Goal: Transaction & Acquisition: Purchase product/service

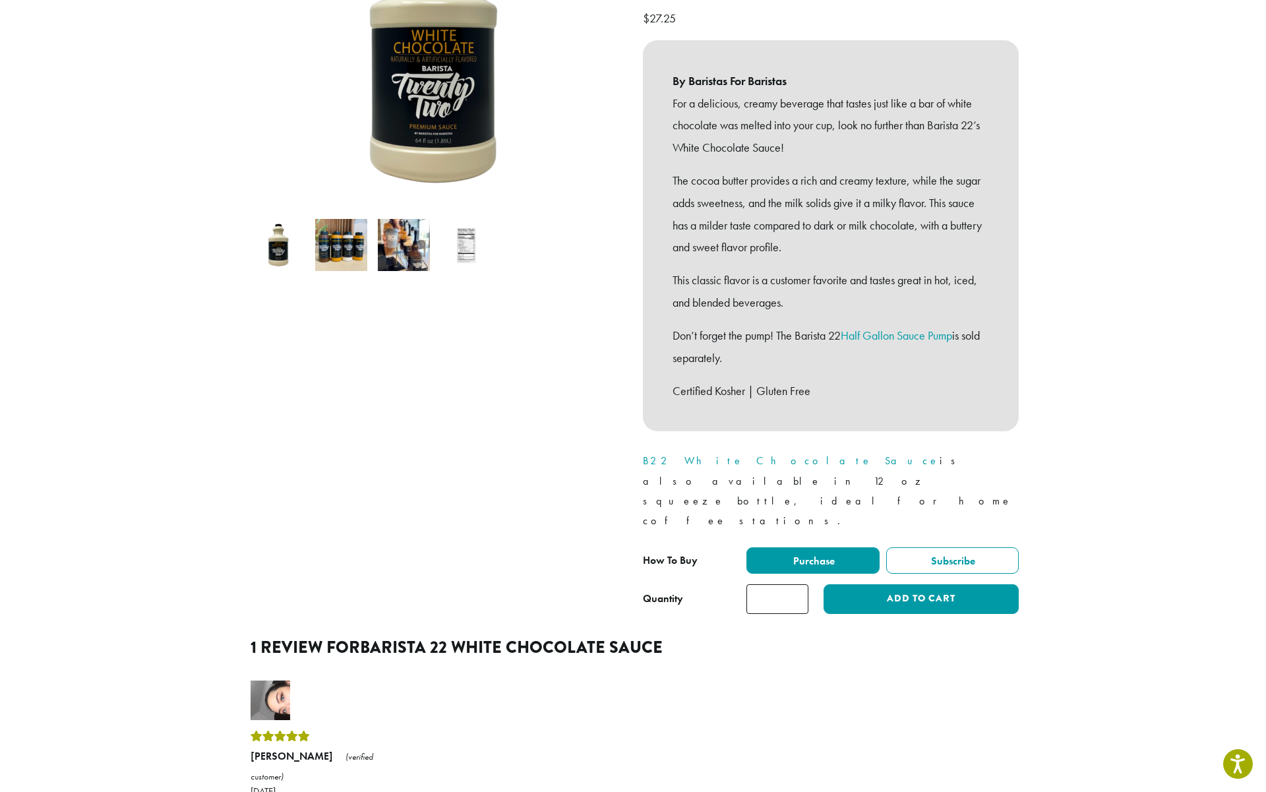
scroll to position [282, 0]
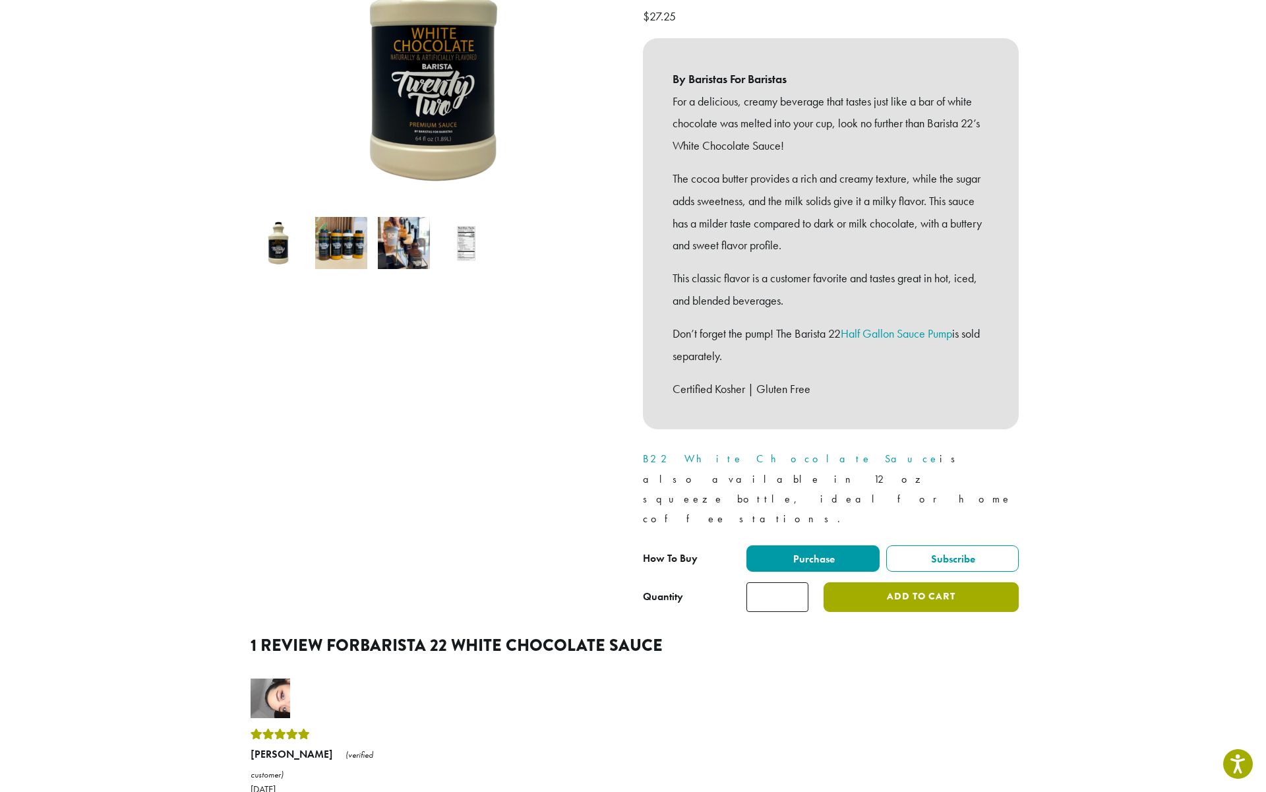
click at [915, 582] on button "Add to cart" at bounding box center [920, 597] width 195 height 30
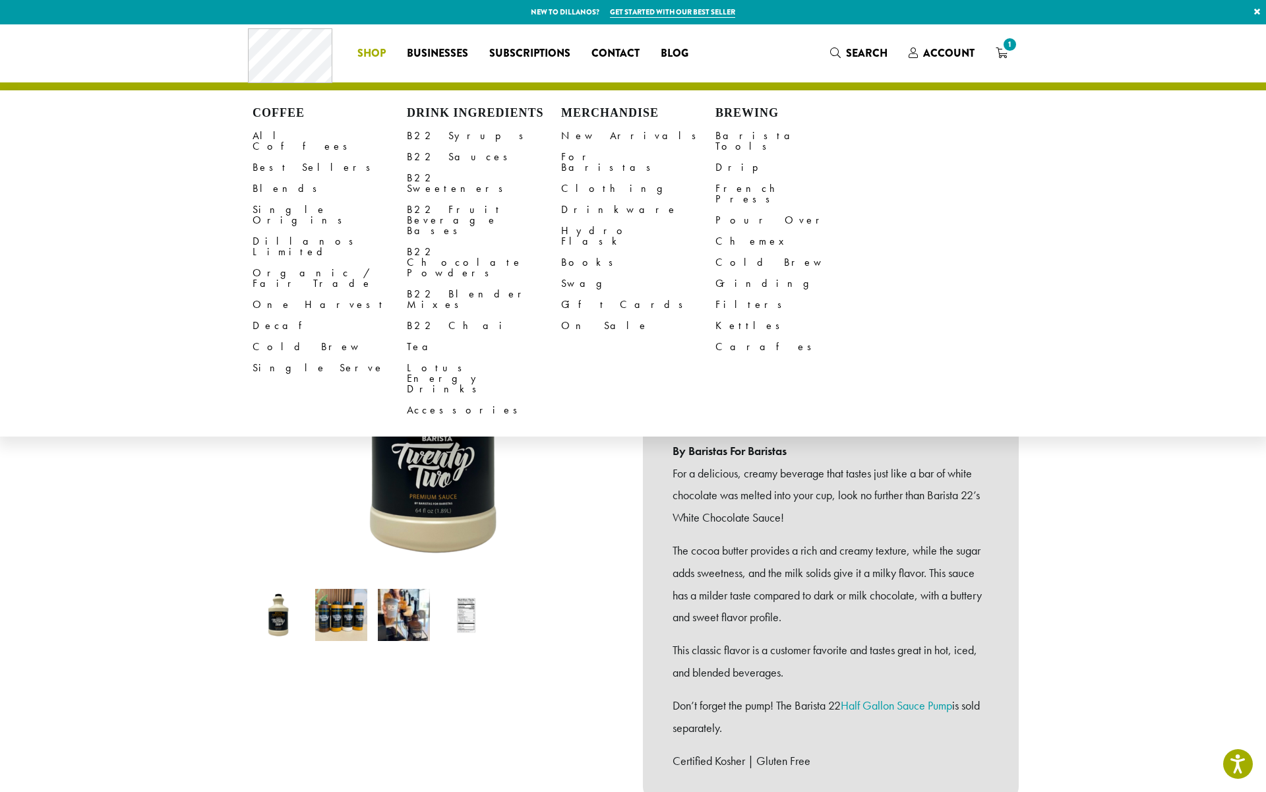
click at [376, 52] on span "Shop" at bounding box center [371, 53] width 28 height 16
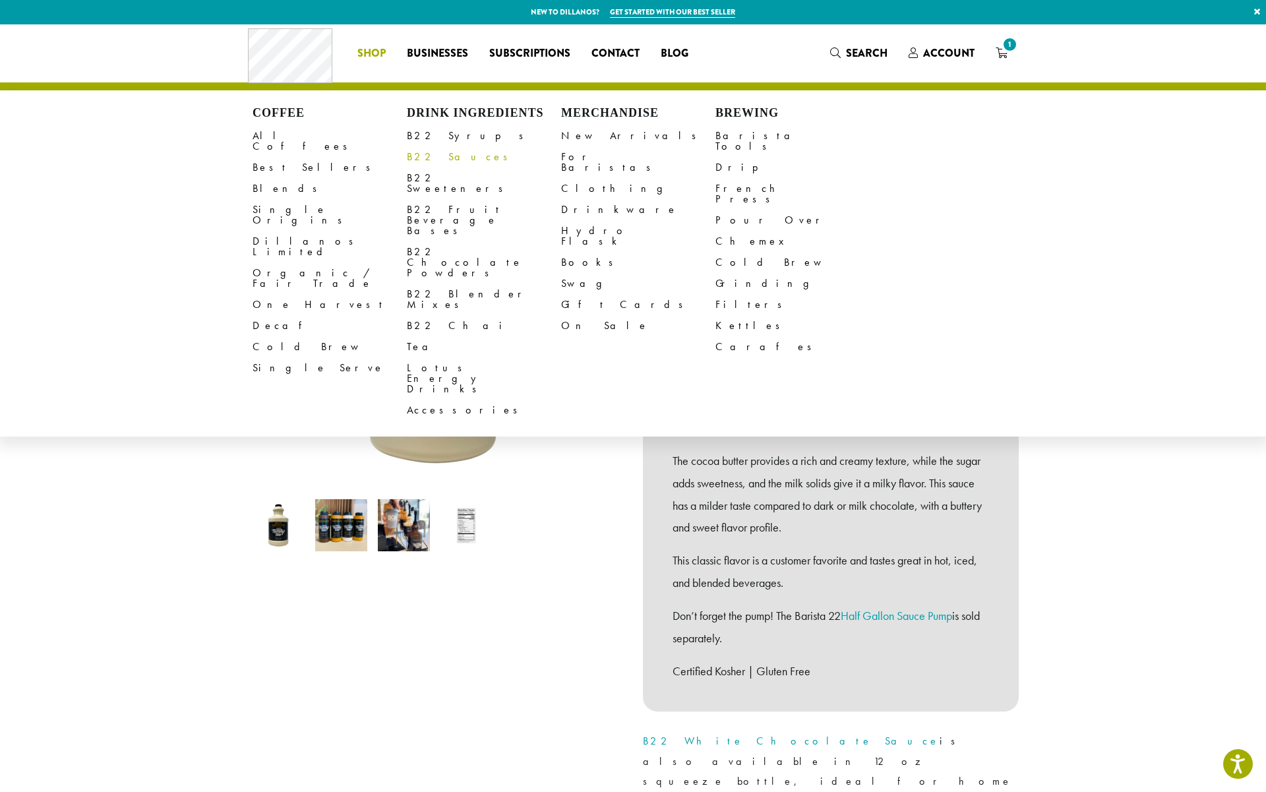
click at [431, 158] on link "B22 Sauces" at bounding box center [484, 156] width 154 height 21
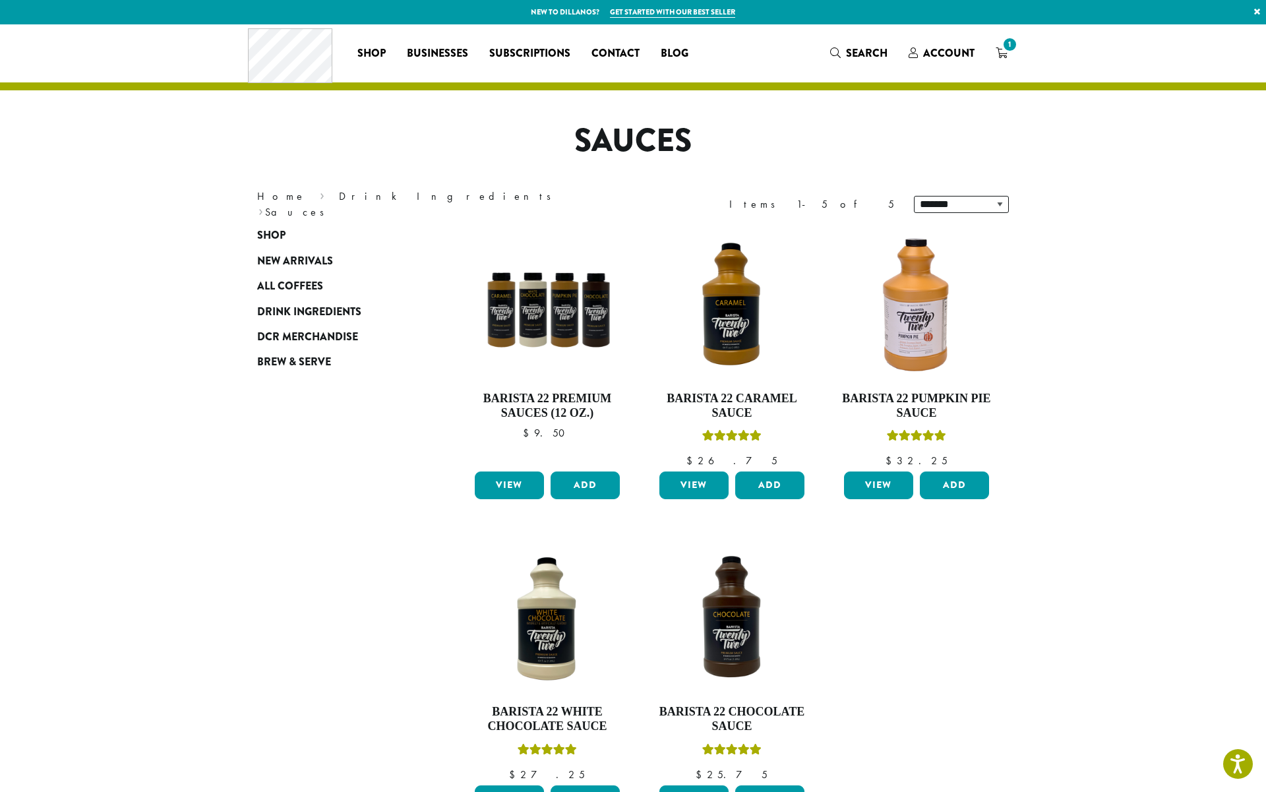
click at [1104, 458] on section "**********" at bounding box center [633, 479] width 1266 height 910
click at [275, 243] on span "Shop" at bounding box center [271, 235] width 28 height 16
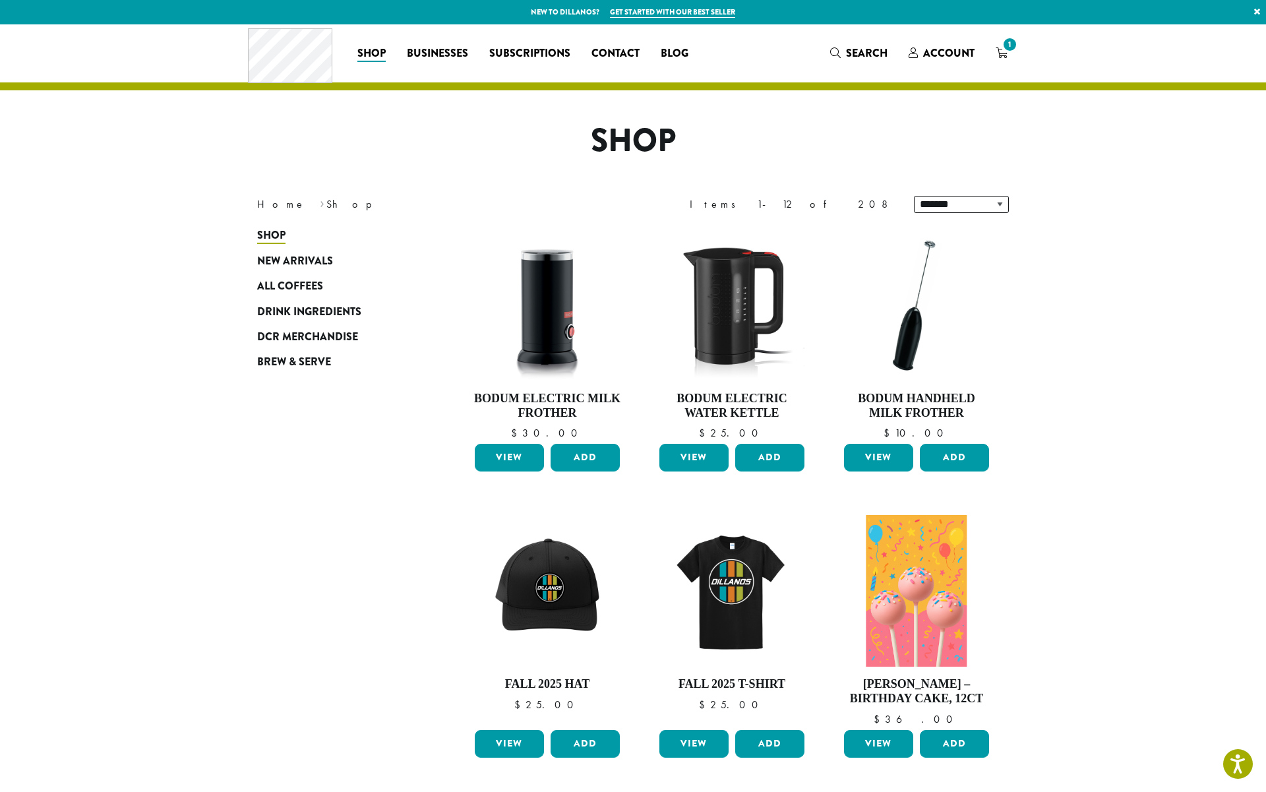
click at [859, 41] on div "Coffee All Coffees Best Sellers Blends Single Origins Dillanos Limited Organic …" at bounding box center [633, 53] width 770 height 55
click at [836, 57] on icon "Search" at bounding box center [835, 52] width 11 height 11
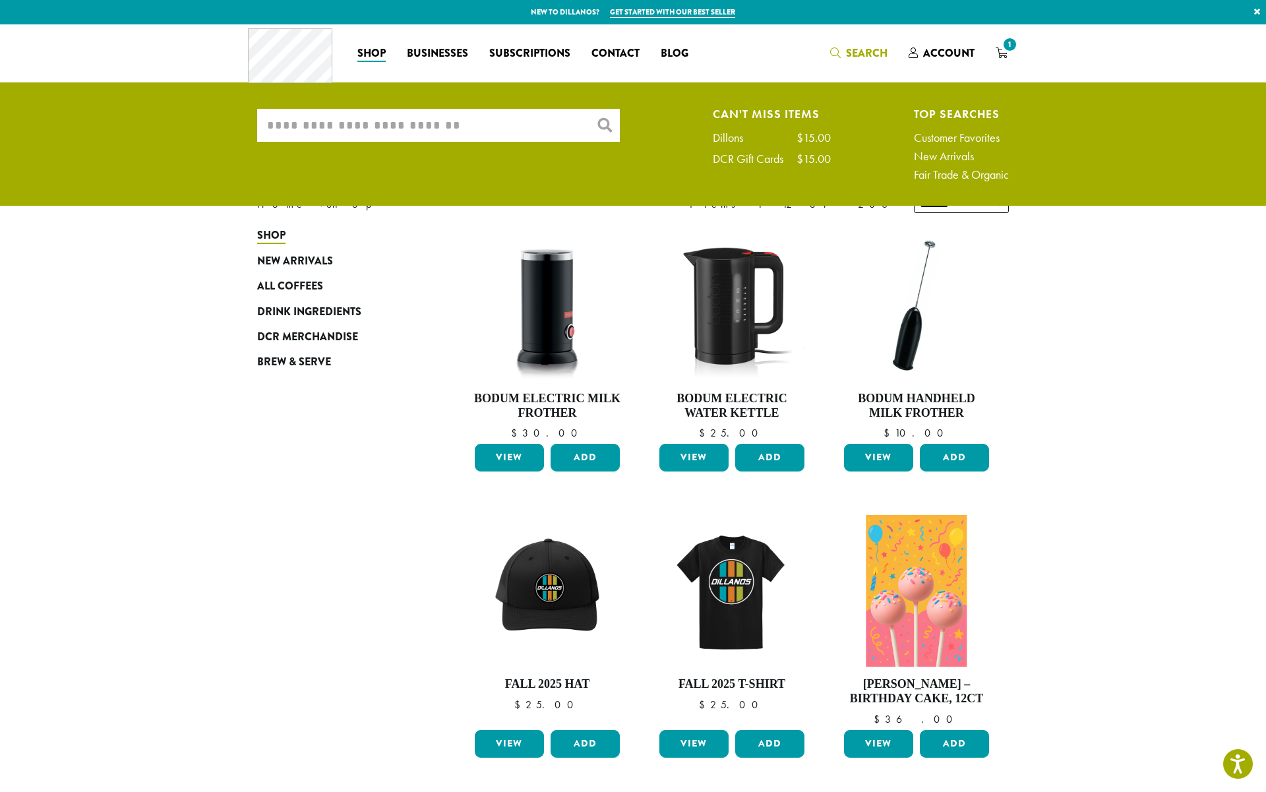
click at [397, 103] on ul "What are you searching for? × Can't Miss Items Dillons $15.00 DCR Gift Cards $1…" at bounding box center [633, 147] width 1266 height 115
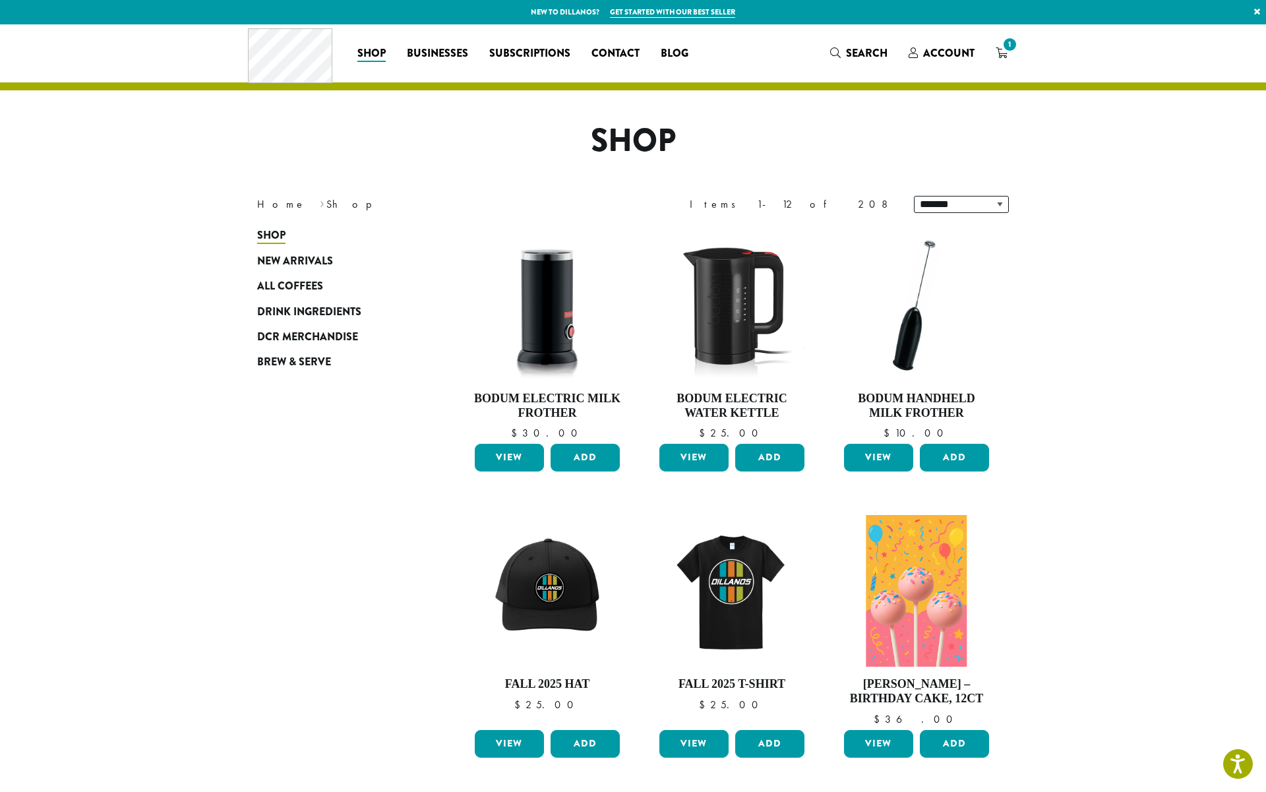
click at [385, 125] on h1 "Shop" at bounding box center [632, 141] width 771 height 38
click at [851, 59] on span "Search" at bounding box center [867, 52] width 42 height 15
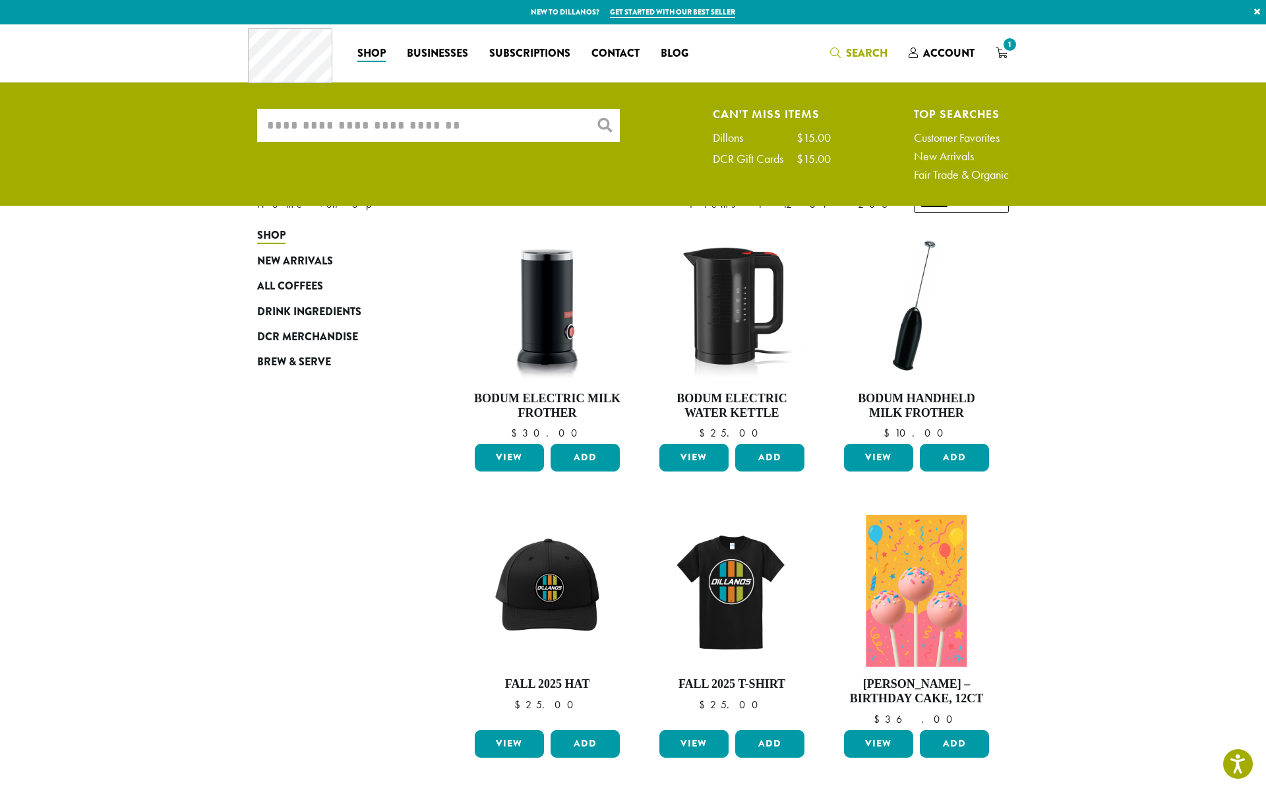
click at [386, 127] on input "What are you searching for?" at bounding box center [438, 125] width 363 height 33
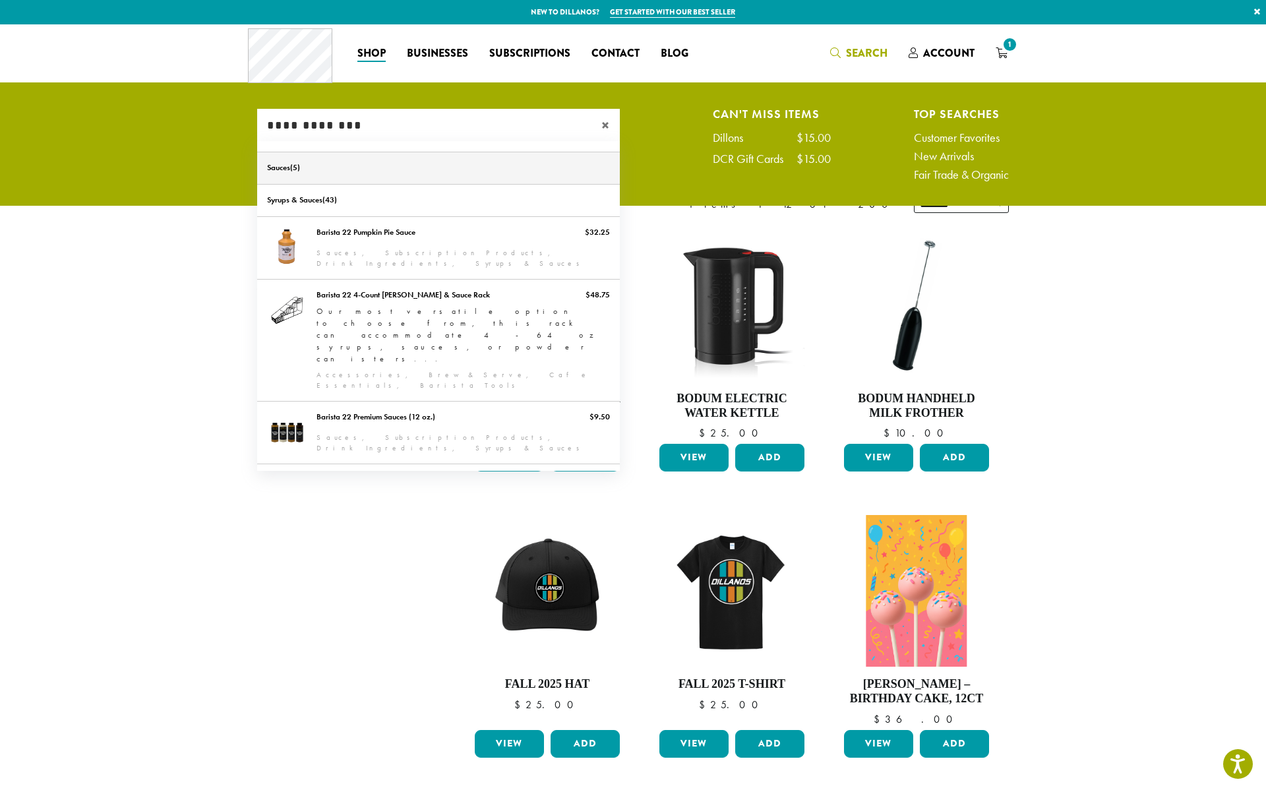
type input "**********"
click at [396, 176] on link "Sauces" at bounding box center [438, 168] width 363 height 32
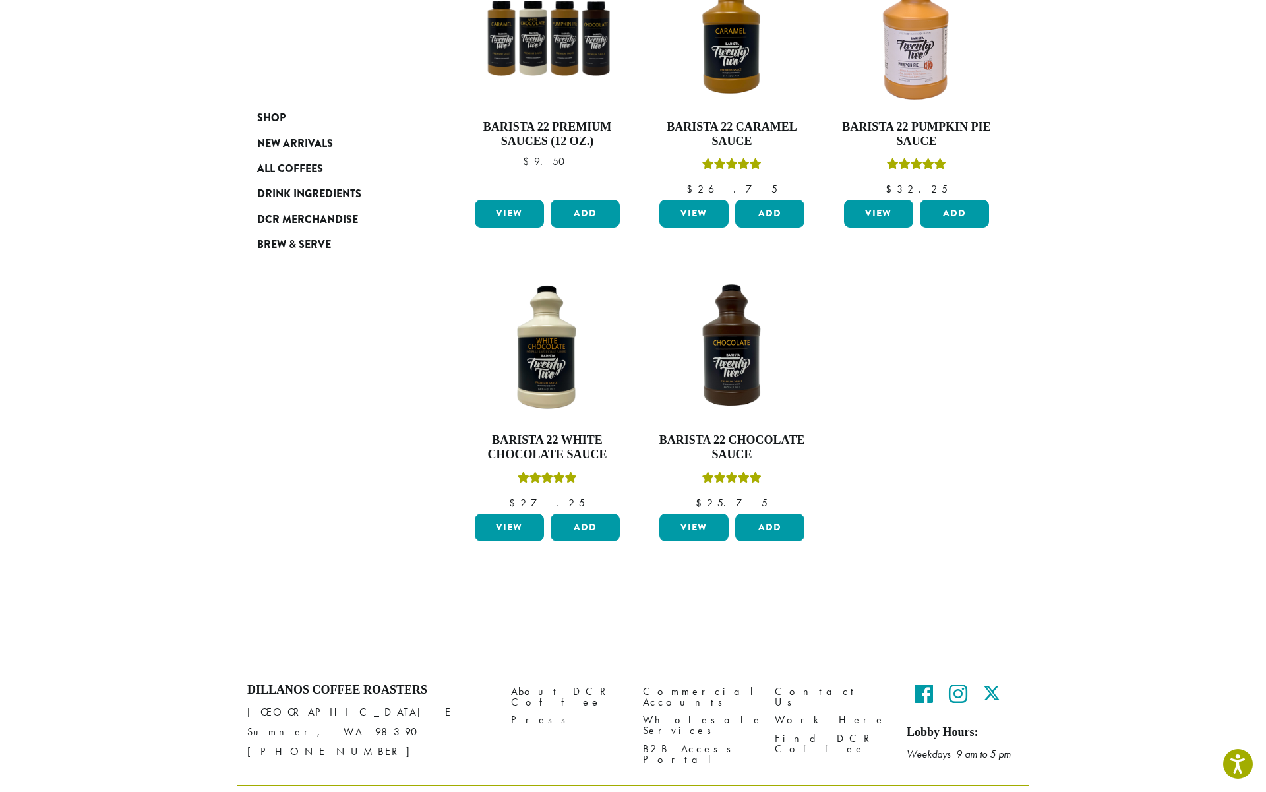
scroll to position [280, 0]
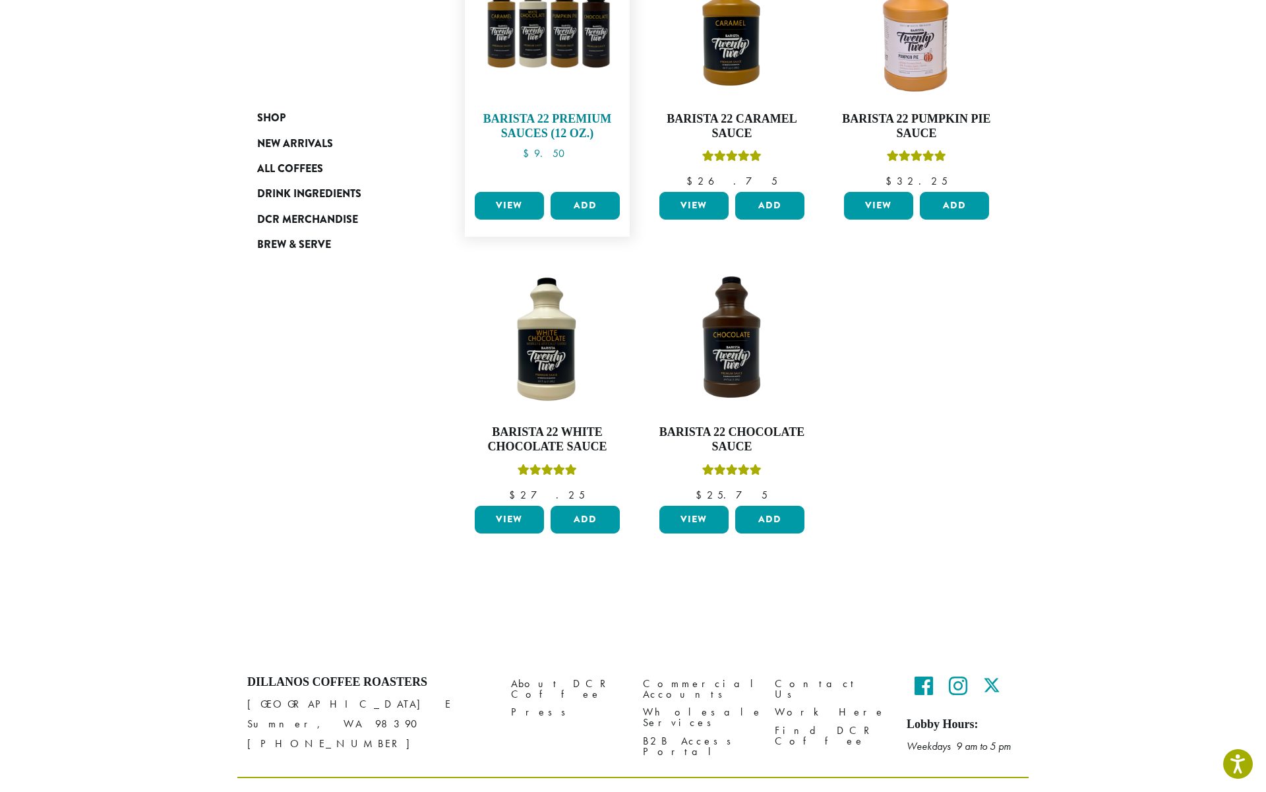
click at [537, 104] on link "Barista 22 Premium Sauces (12 oz.) $ 9.50" at bounding box center [547, 68] width 152 height 237
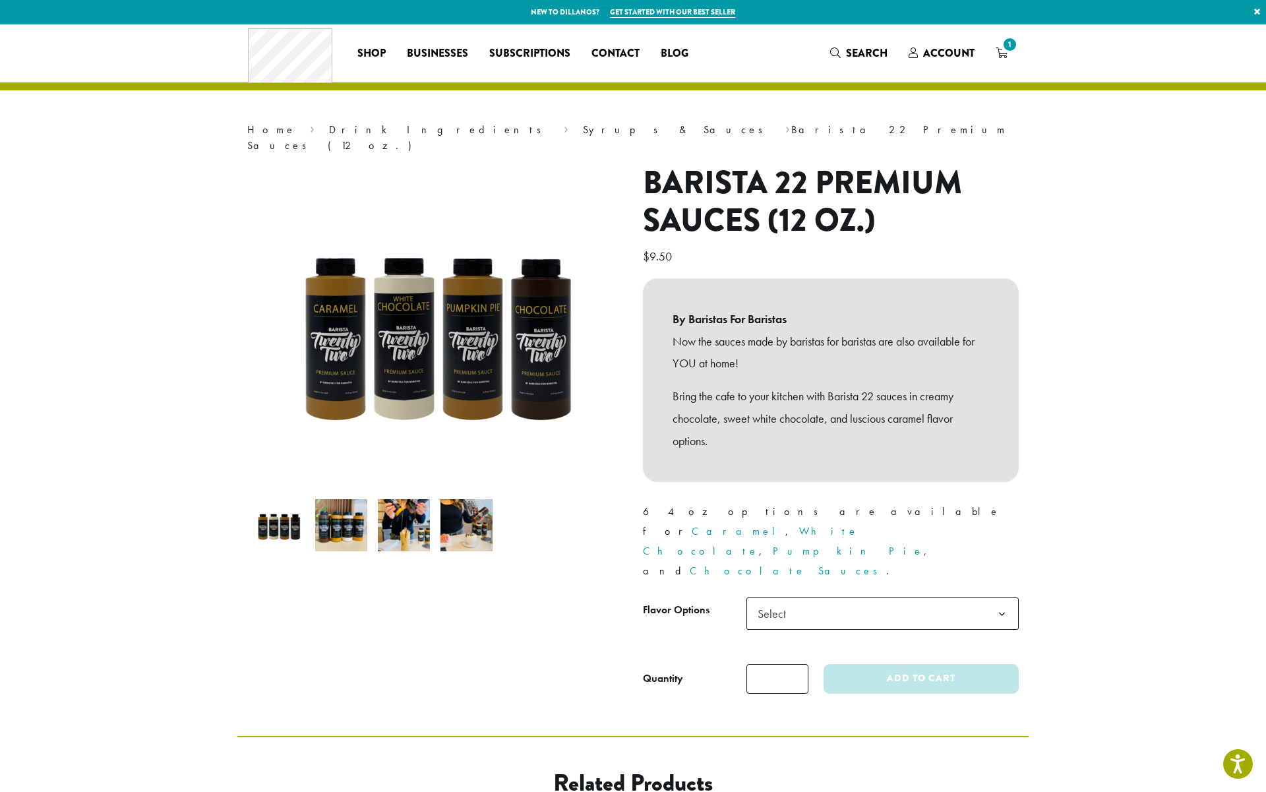
click at [798, 601] on span "Select" at bounding box center [775, 614] width 47 height 26
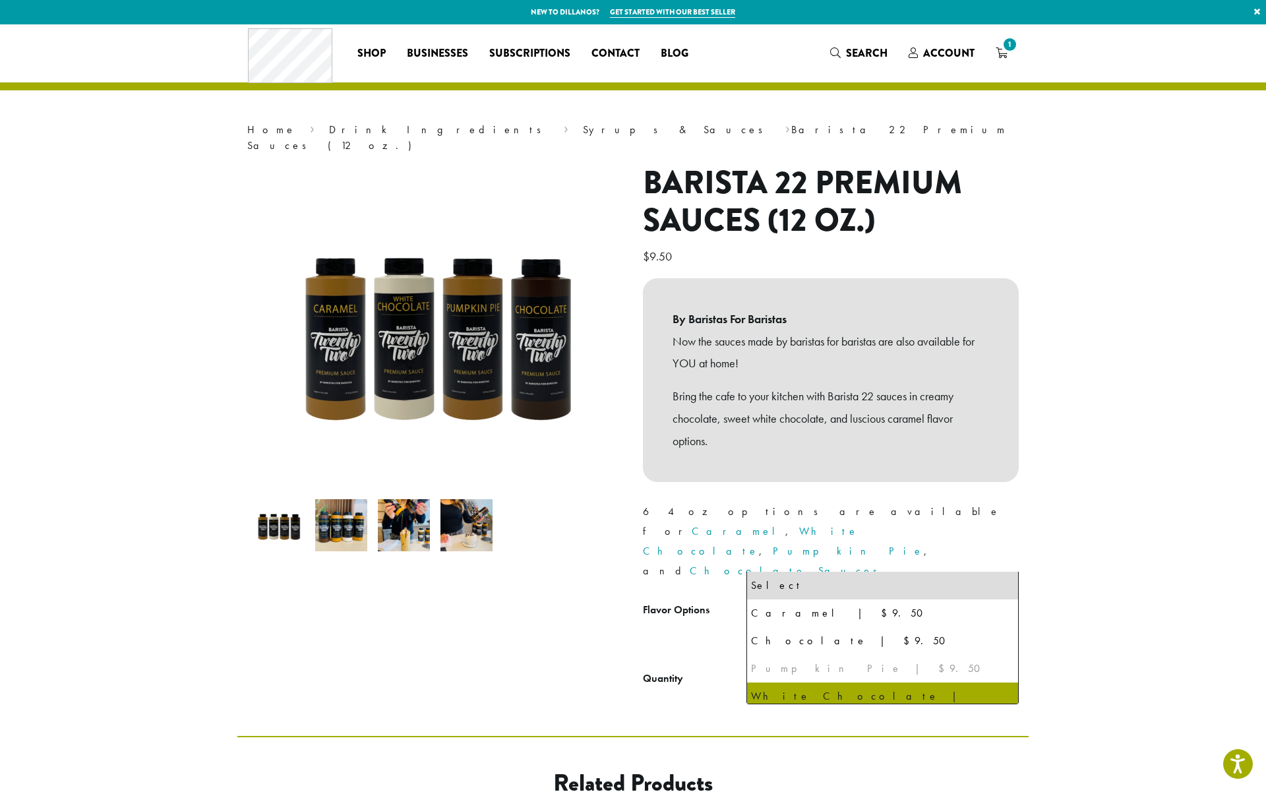
click at [854, 667] on div "Pumpkin Pie | $9.50" at bounding box center [882, 669] width 263 height 20
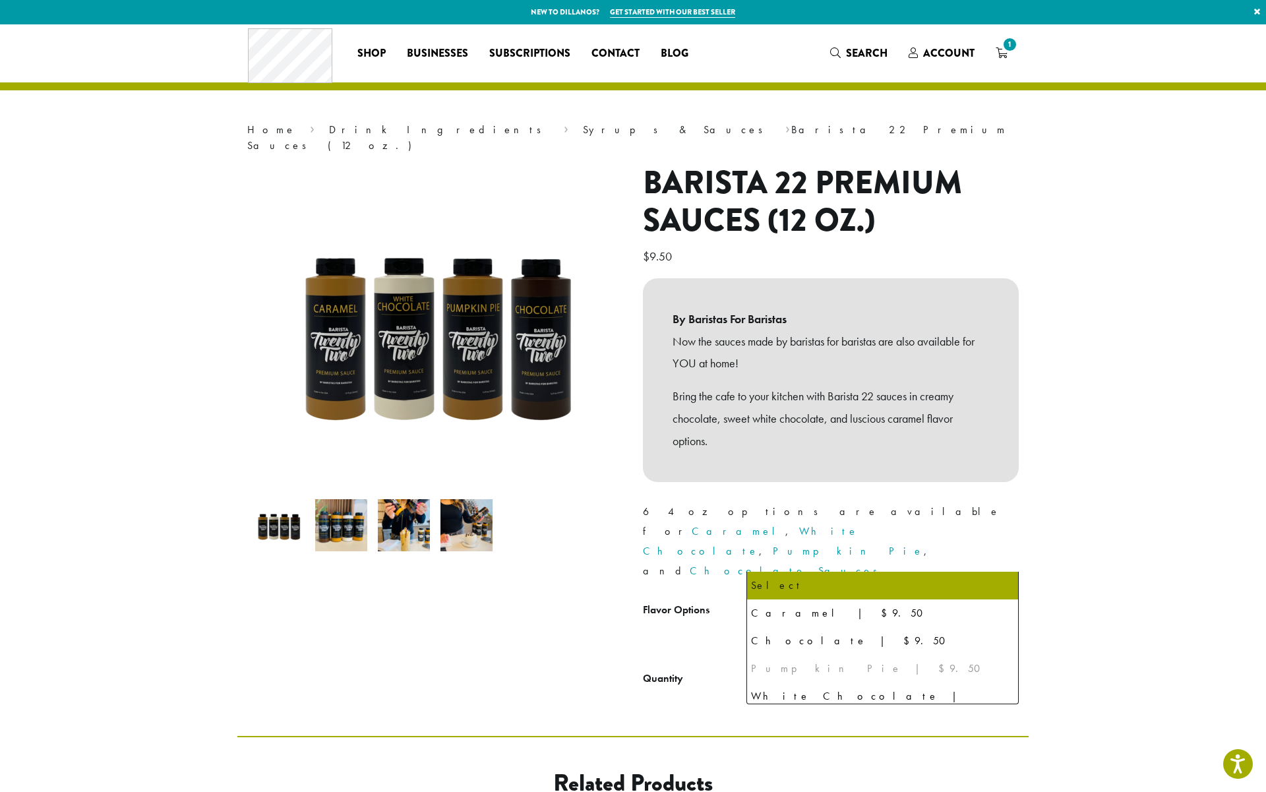
click at [1078, 422] on section "**********" at bounding box center [633, 379] width 1266 height 711
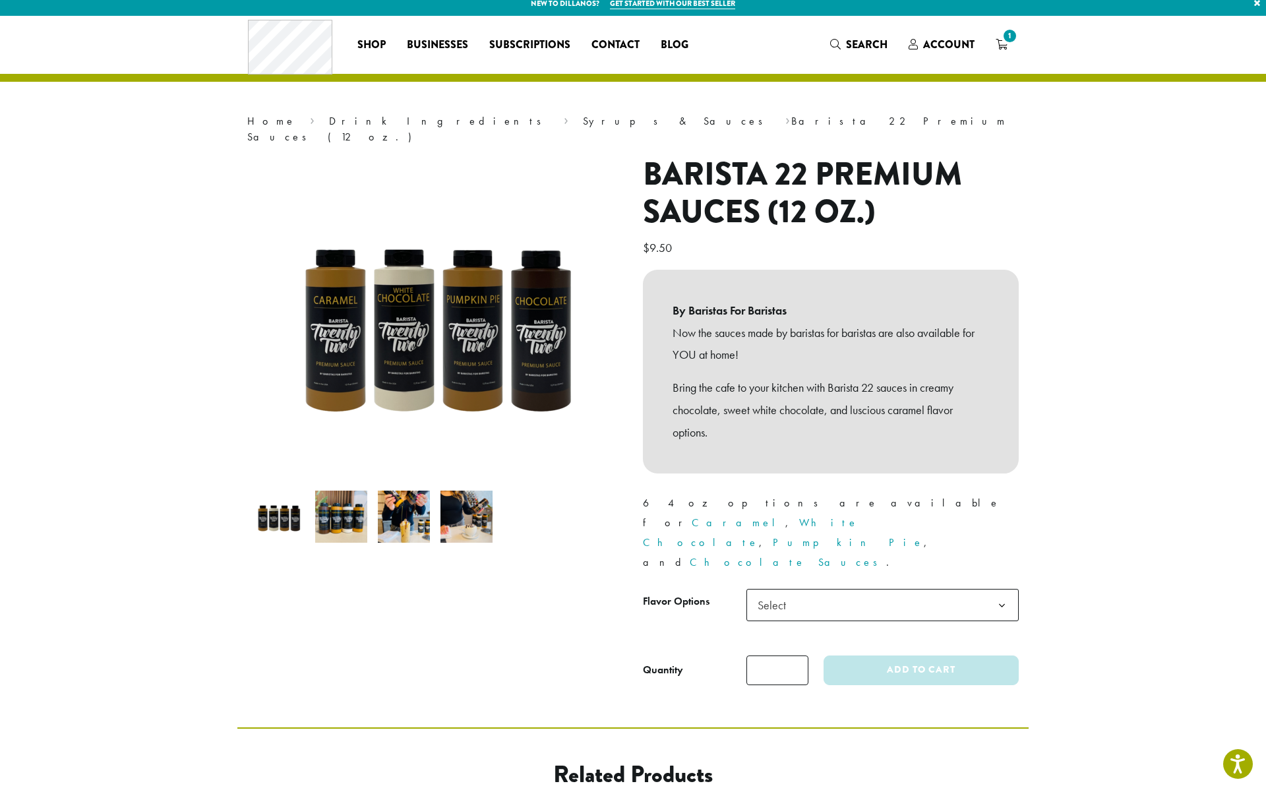
scroll to position [10, 0]
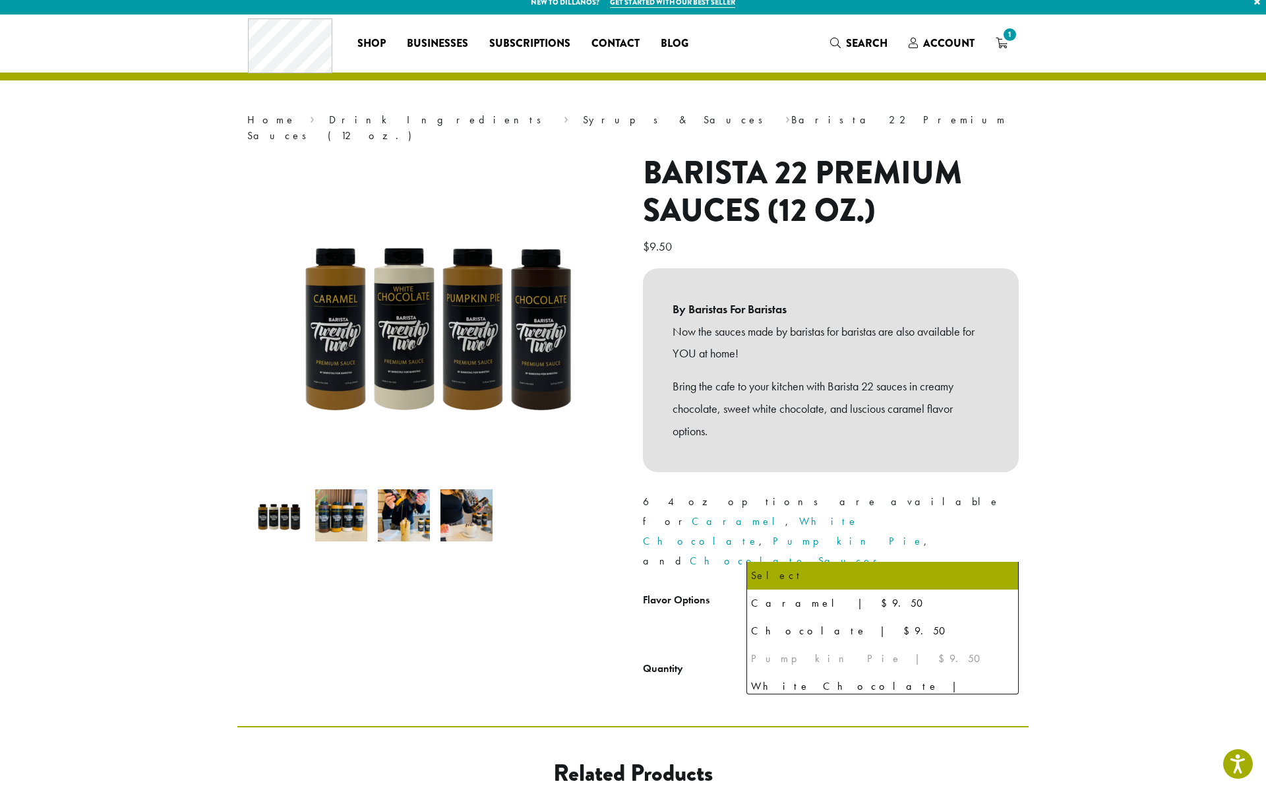
click at [831, 587] on span "Select" at bounding box center [882, 603] width 272 height 32
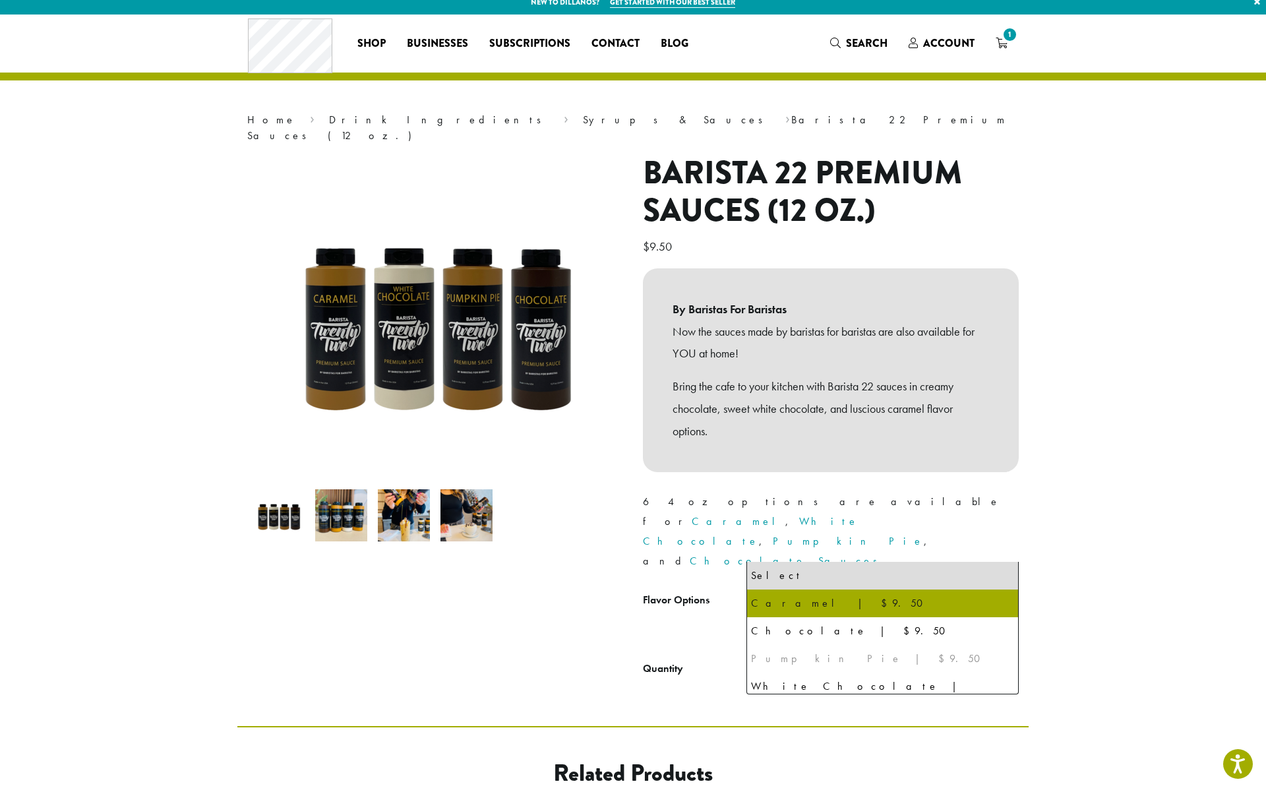
select select "*******"
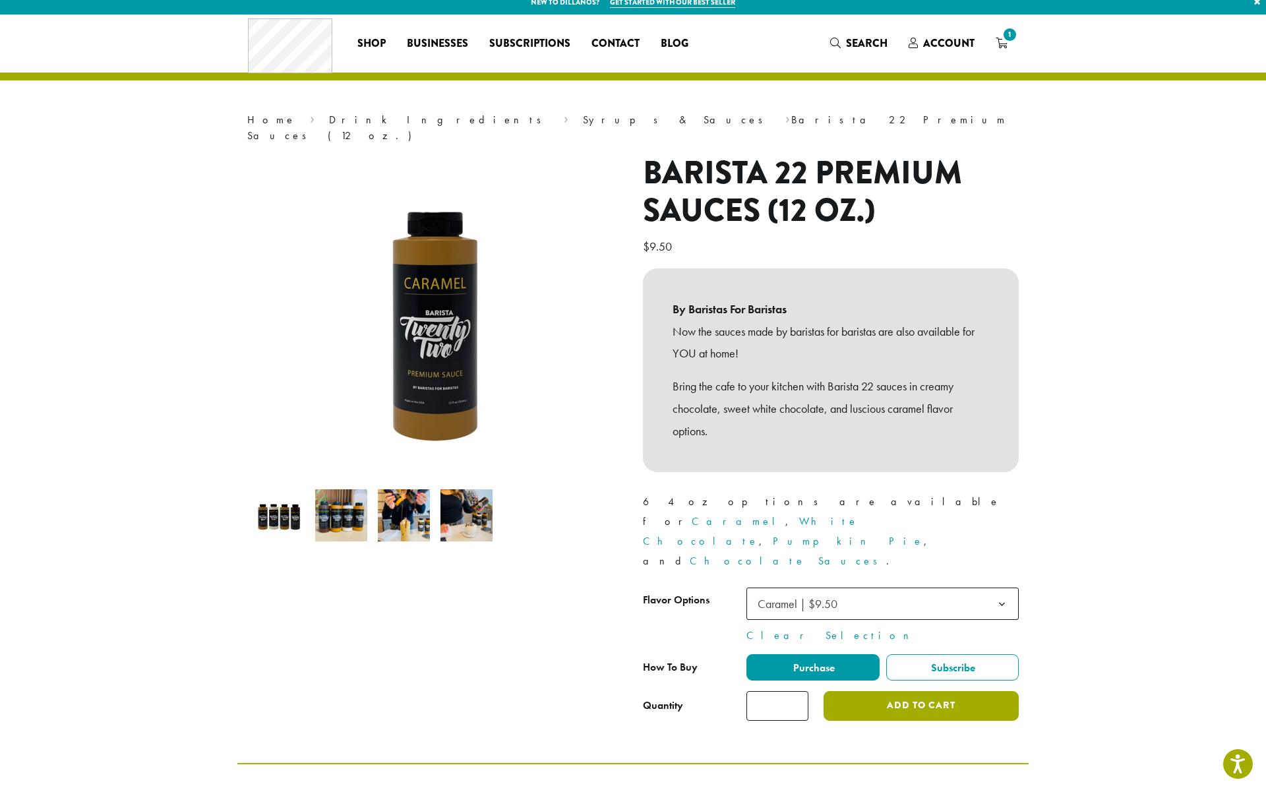
click at [885, 691] on button "Add to cart" at bounding box center [920, 706] width 195 height 30
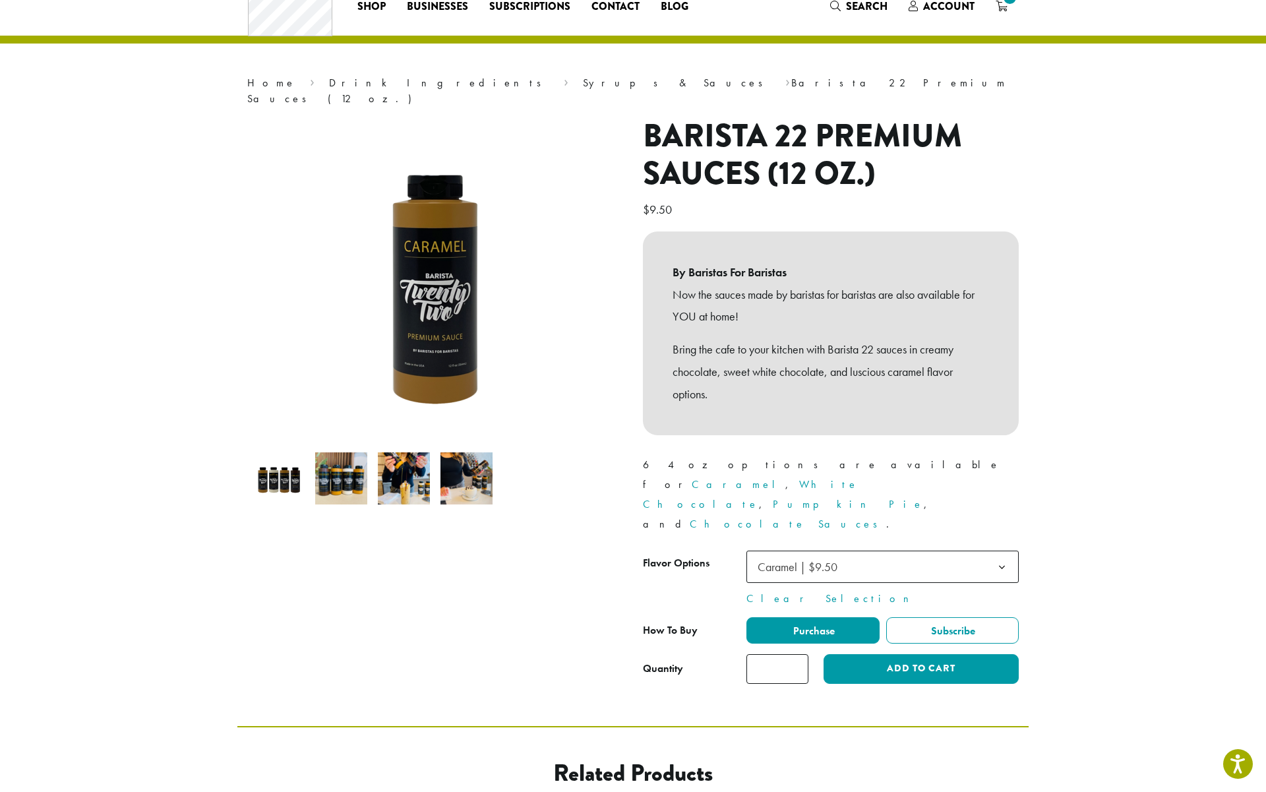
scroll to position [71, 0]
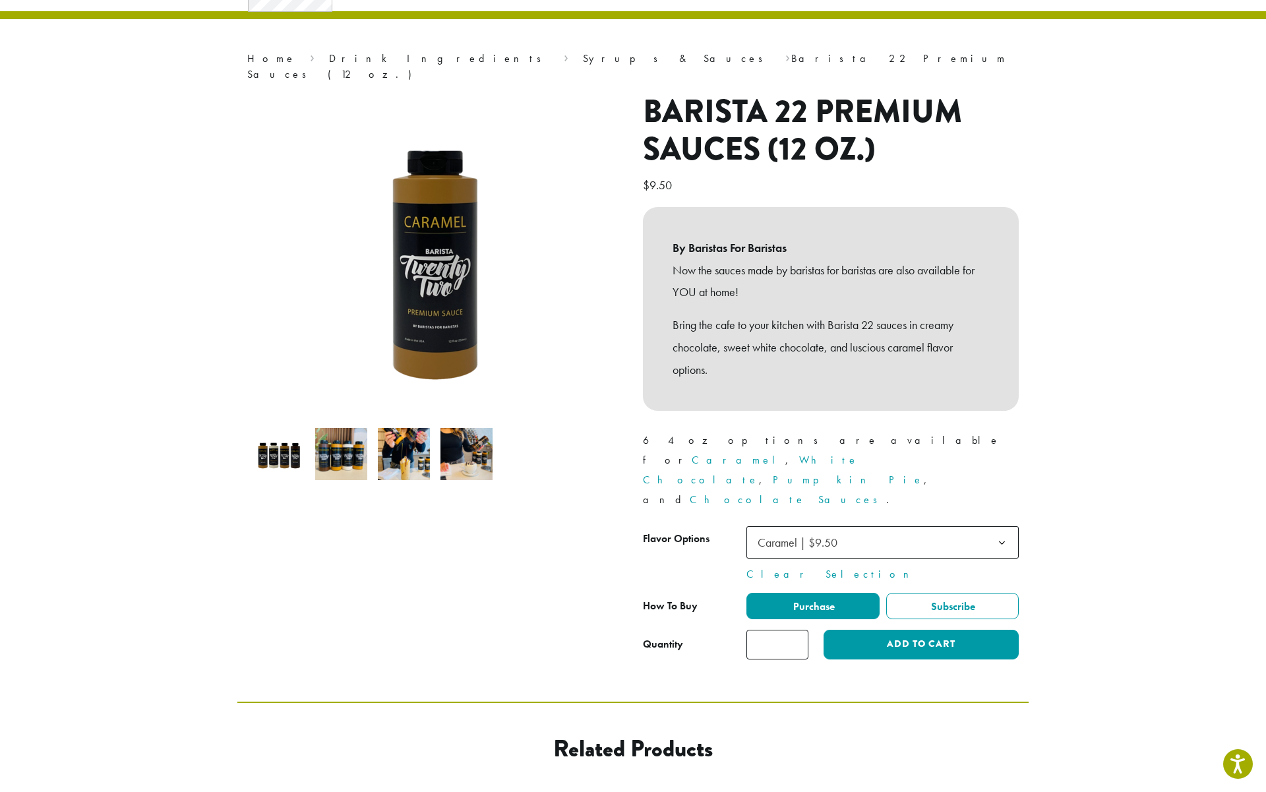
click at [886, 526] on span "Caramel | $9.50" at bounding box center [882, 542] width 272 height 32
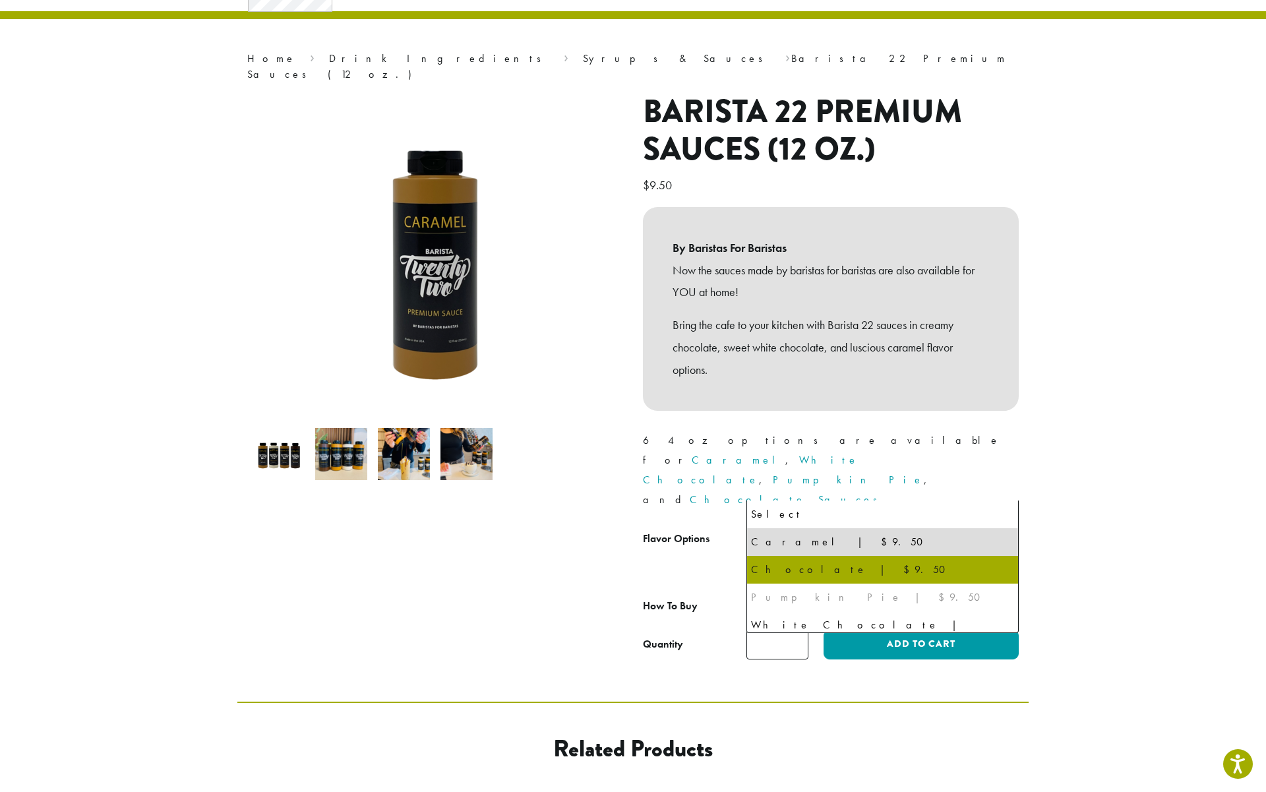
click at [805, 599] on div "Pumpkin Pie | $9.50" at bounding box center [882, 597] width 263 height 20
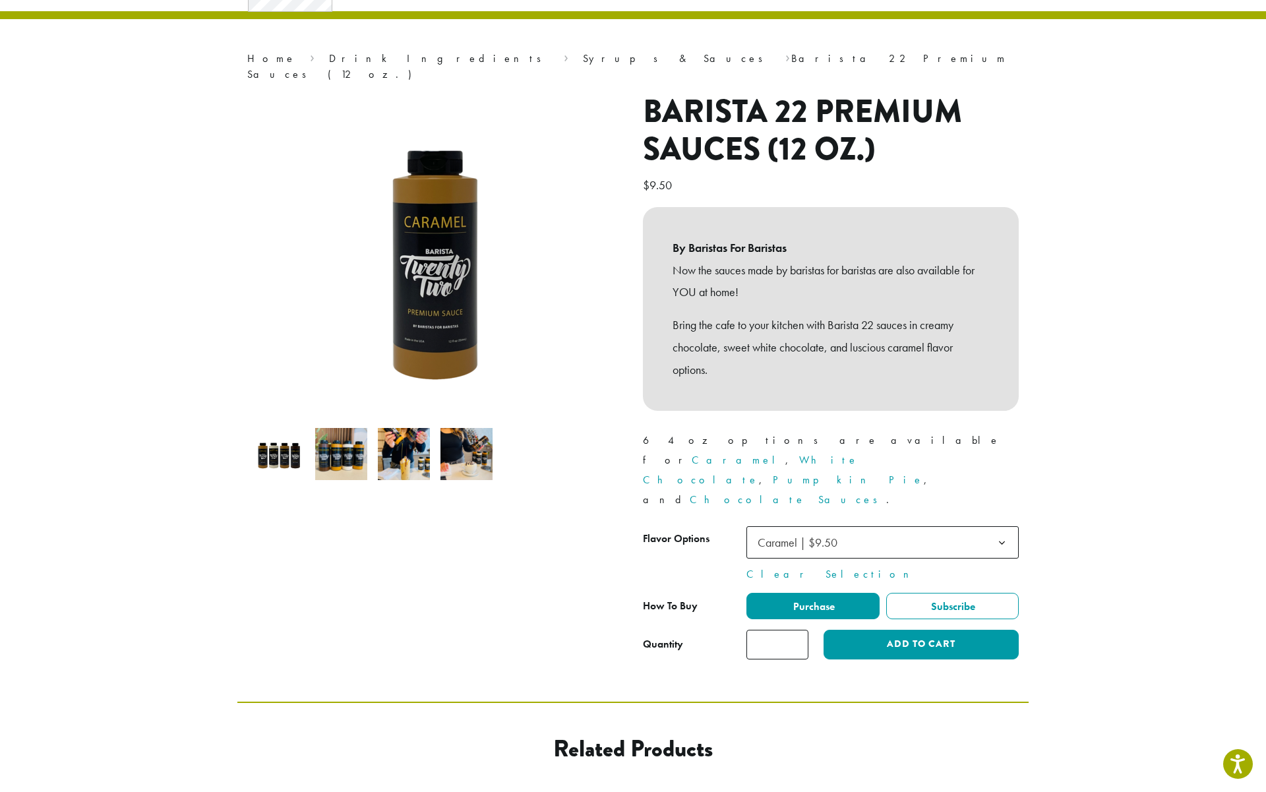
click at [1058, 327] on section "**********" at bounding box center [633, 327] width 1266 height 748
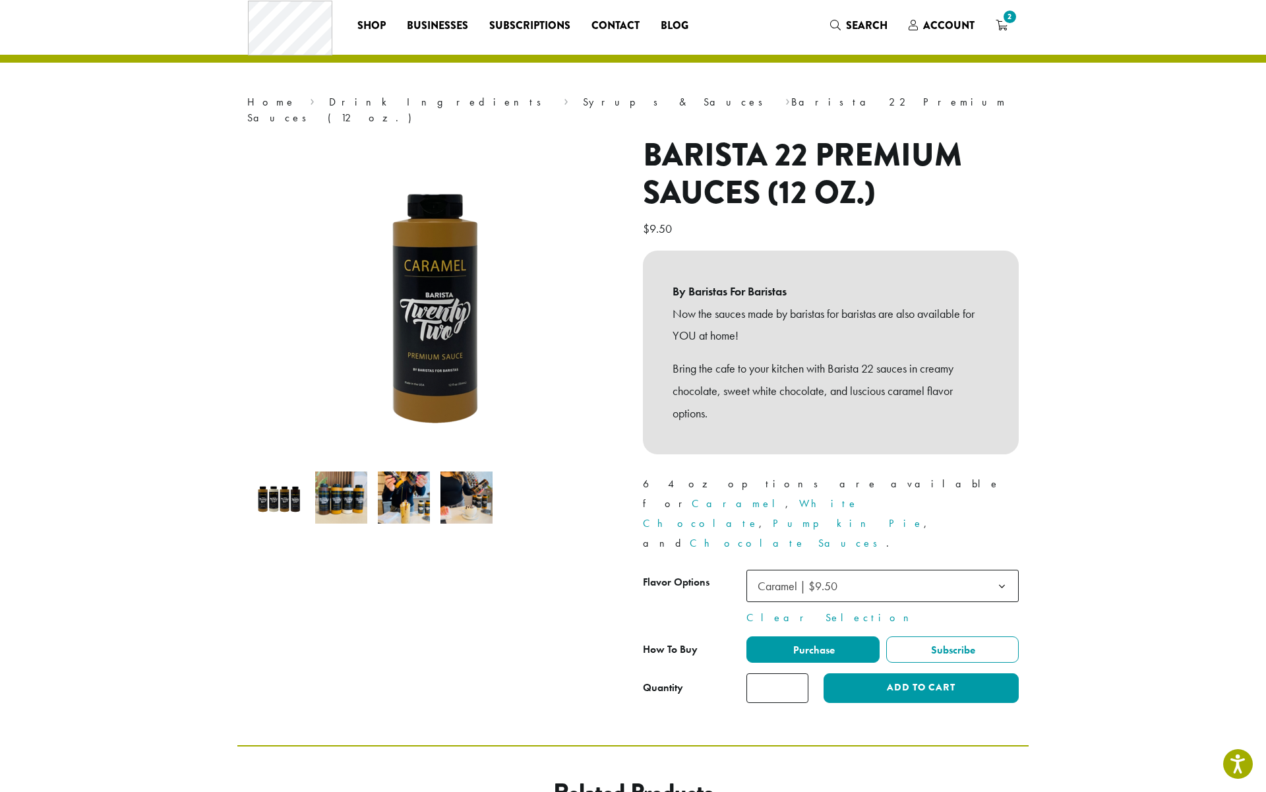
scroll to position [0, 0]
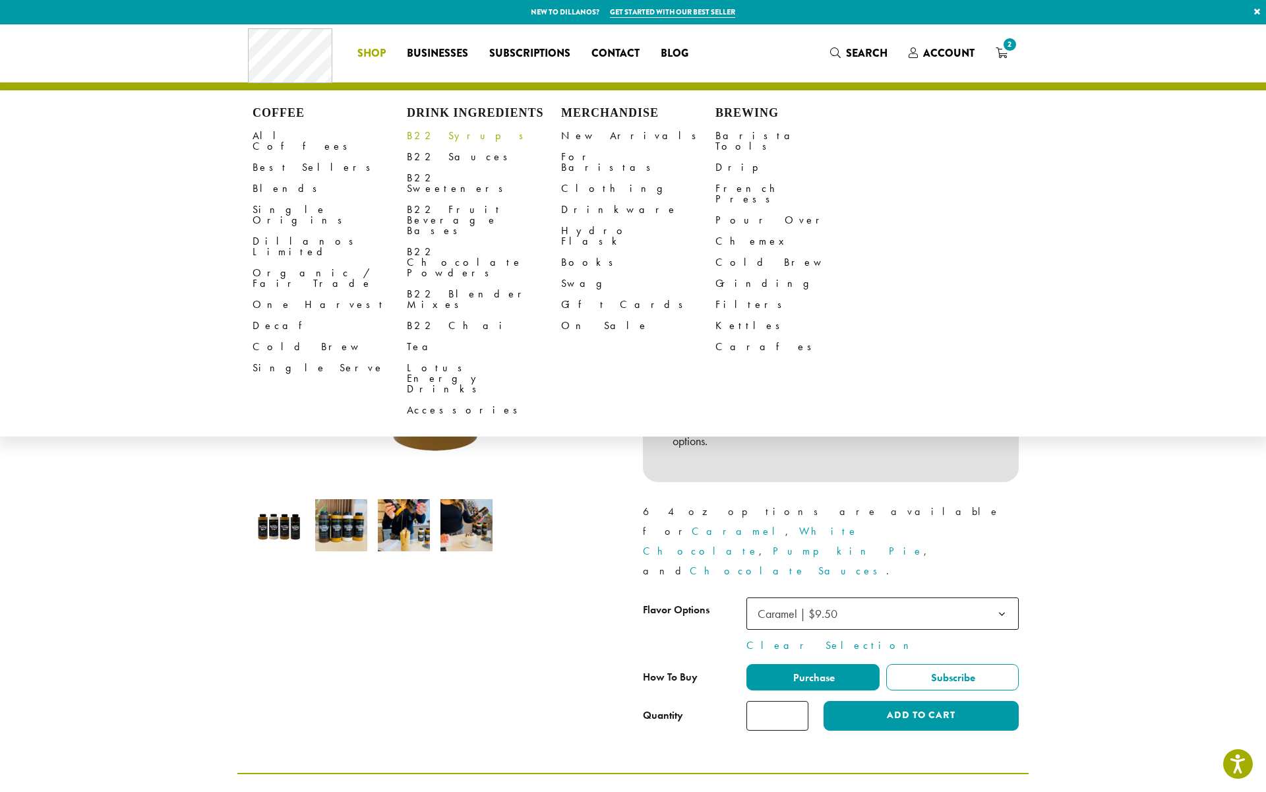
click at [436, 136] on link "B22 Syrups" at bounding box center [484, 135] width 154 height 21
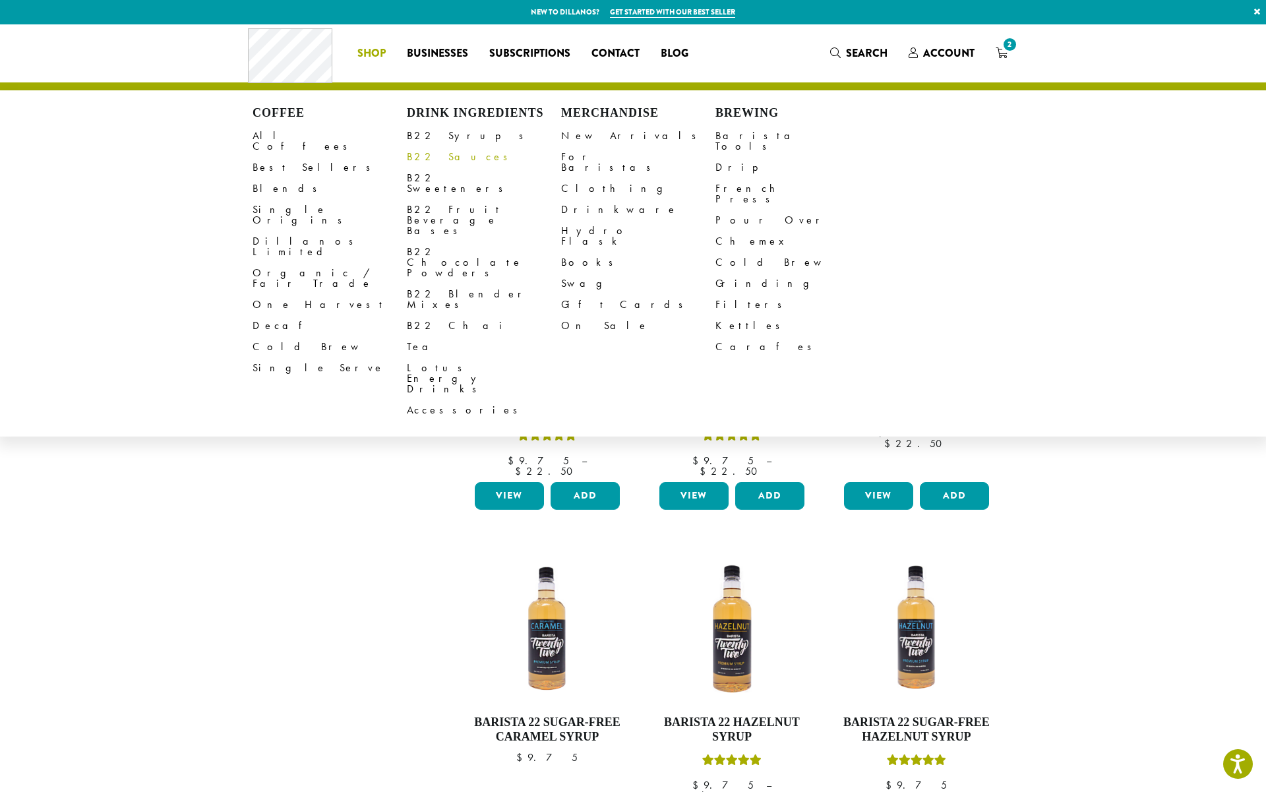
click at [438, 156] on link "B22 Sauces" at bounding box center [484, 156] width 154 height 21
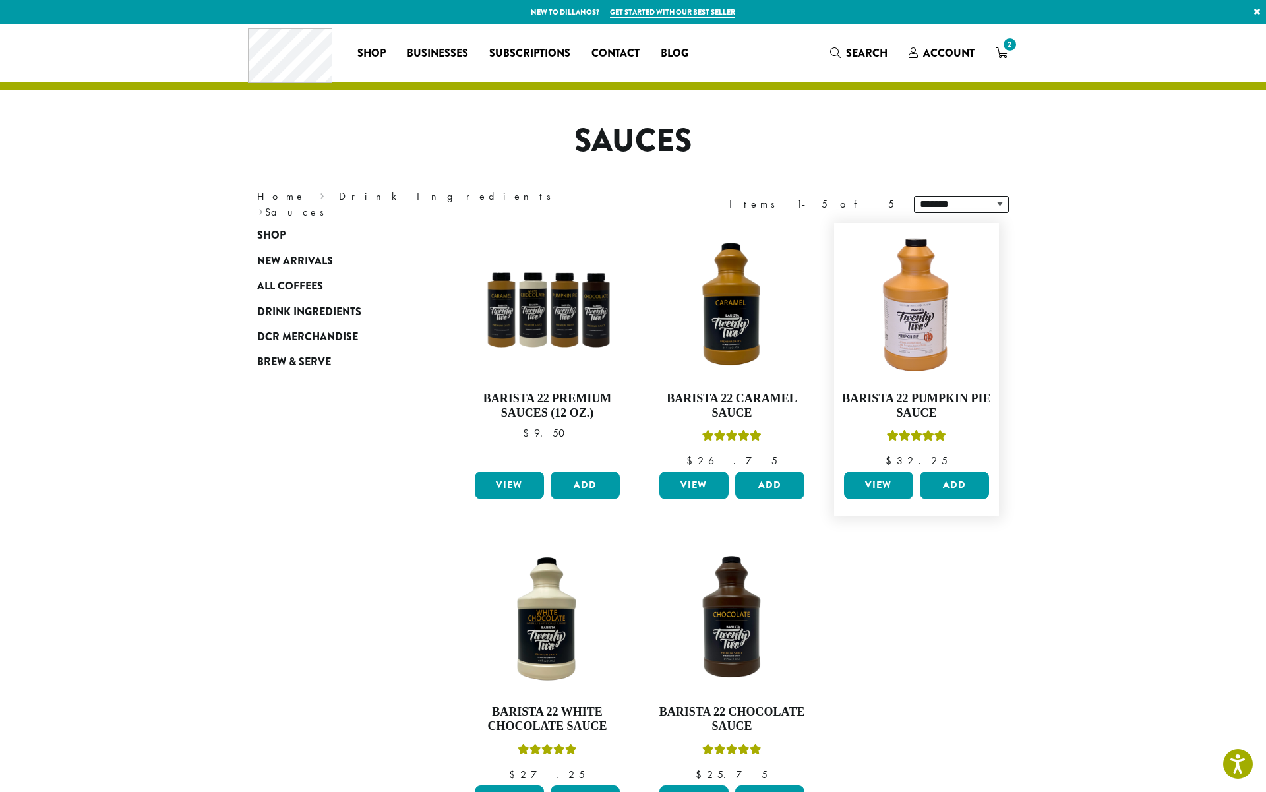
click at [889, 487] on link "View" at bounding box center [878, 485] width 69 height 28
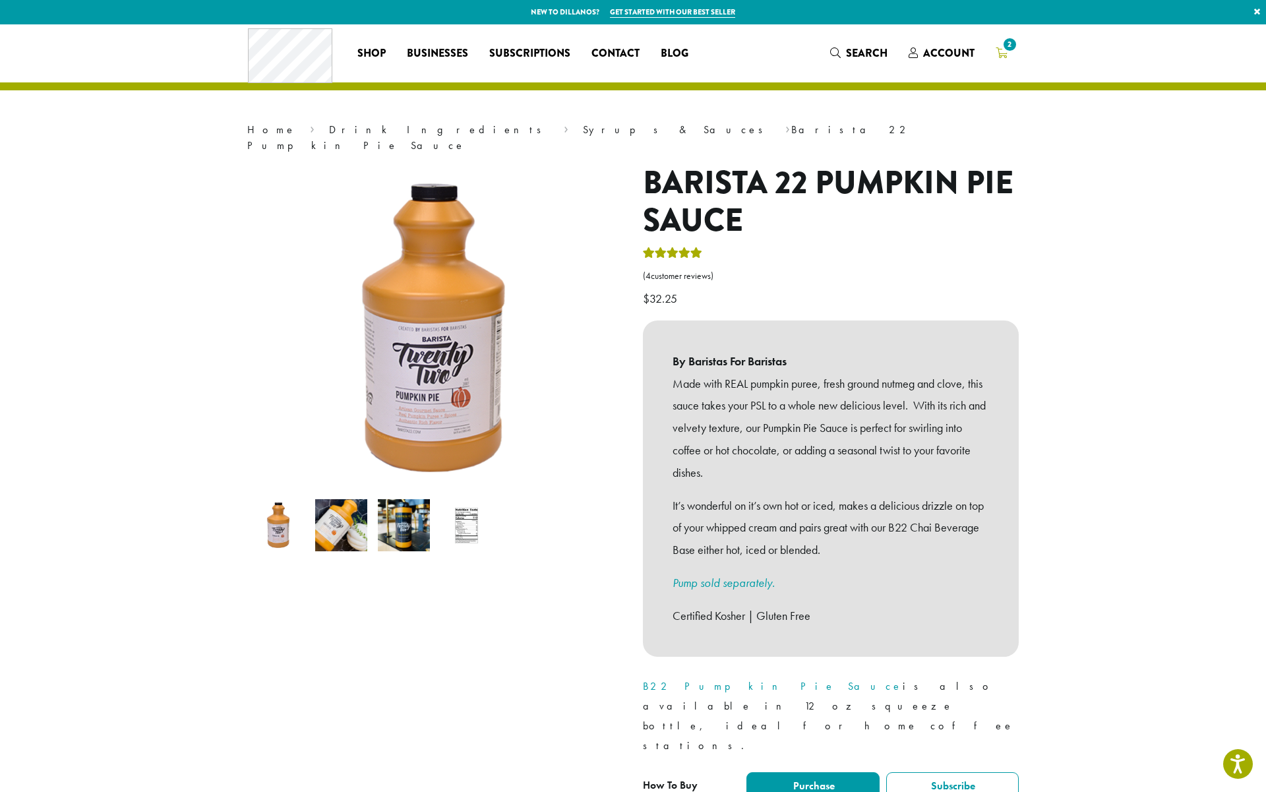
click at [1001, 53] on icon "2" at bounding box center [1002, 52] width 12 height 11
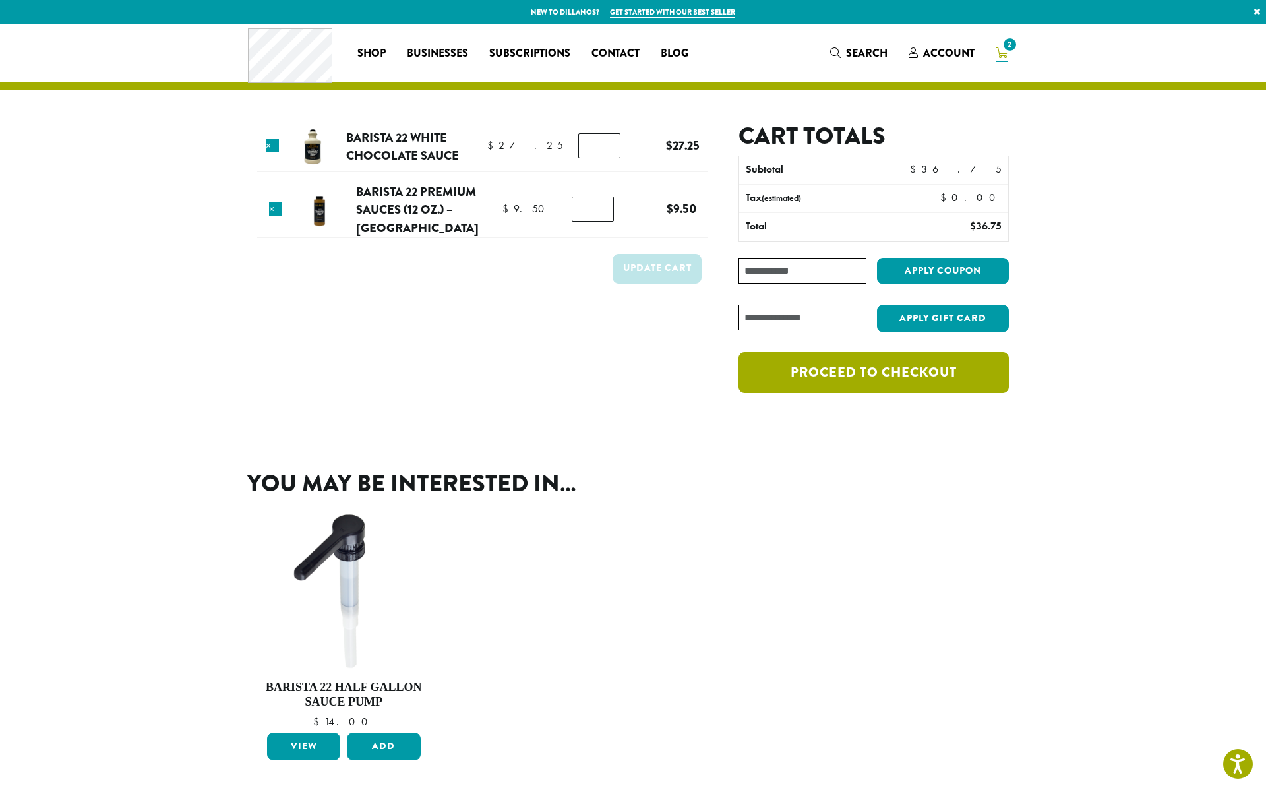
click at [887, 381] on link "Proceed to checkout" at bounding box center [873, 372] width 270 height 41
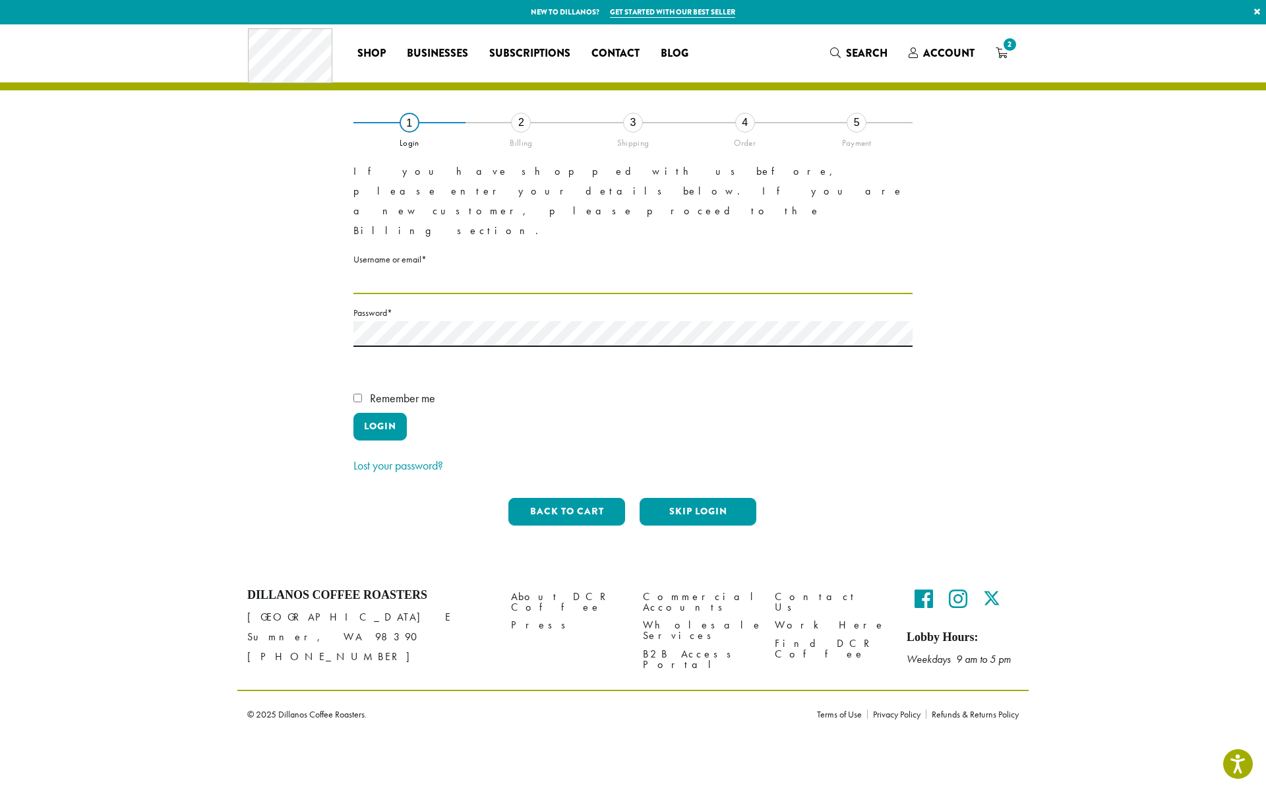
type input "**********"
click at [373, 413] on button "Login" at bounding box center [379, 427] width 53 height 28
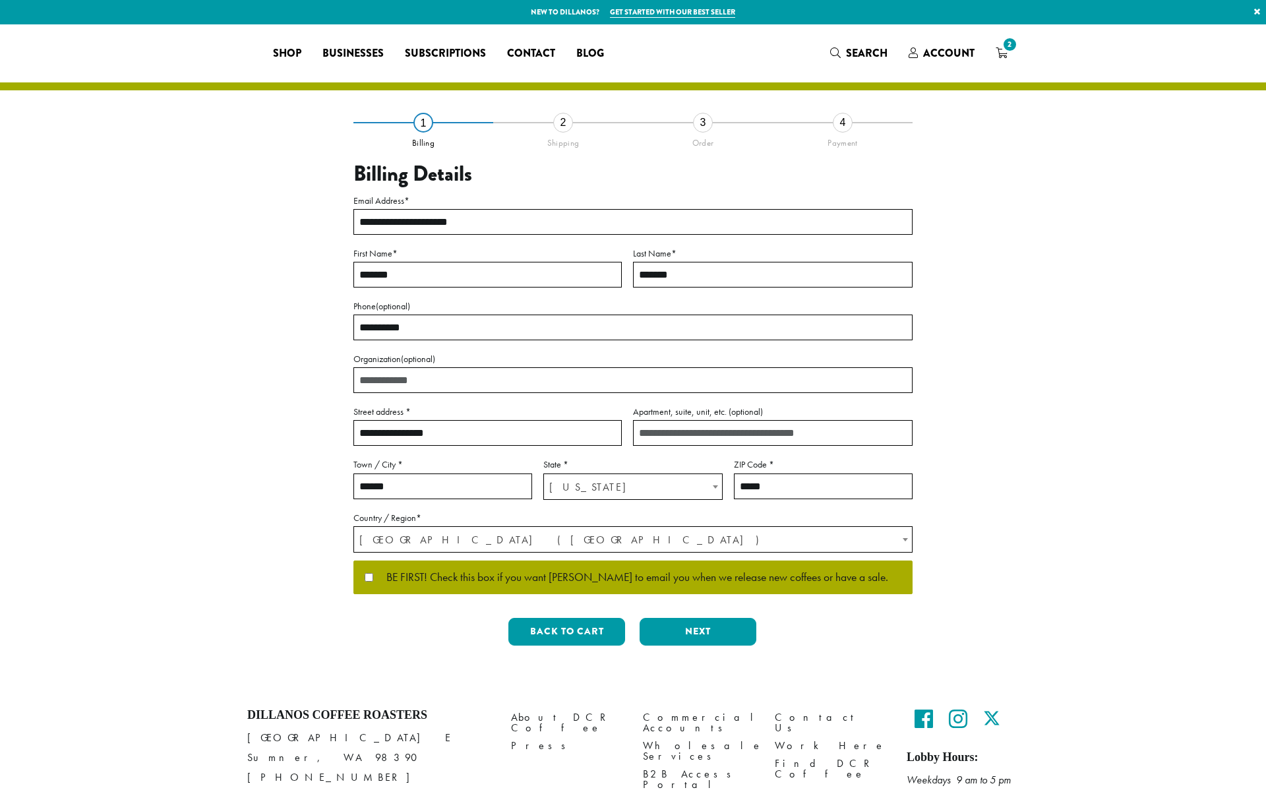
select select "**"
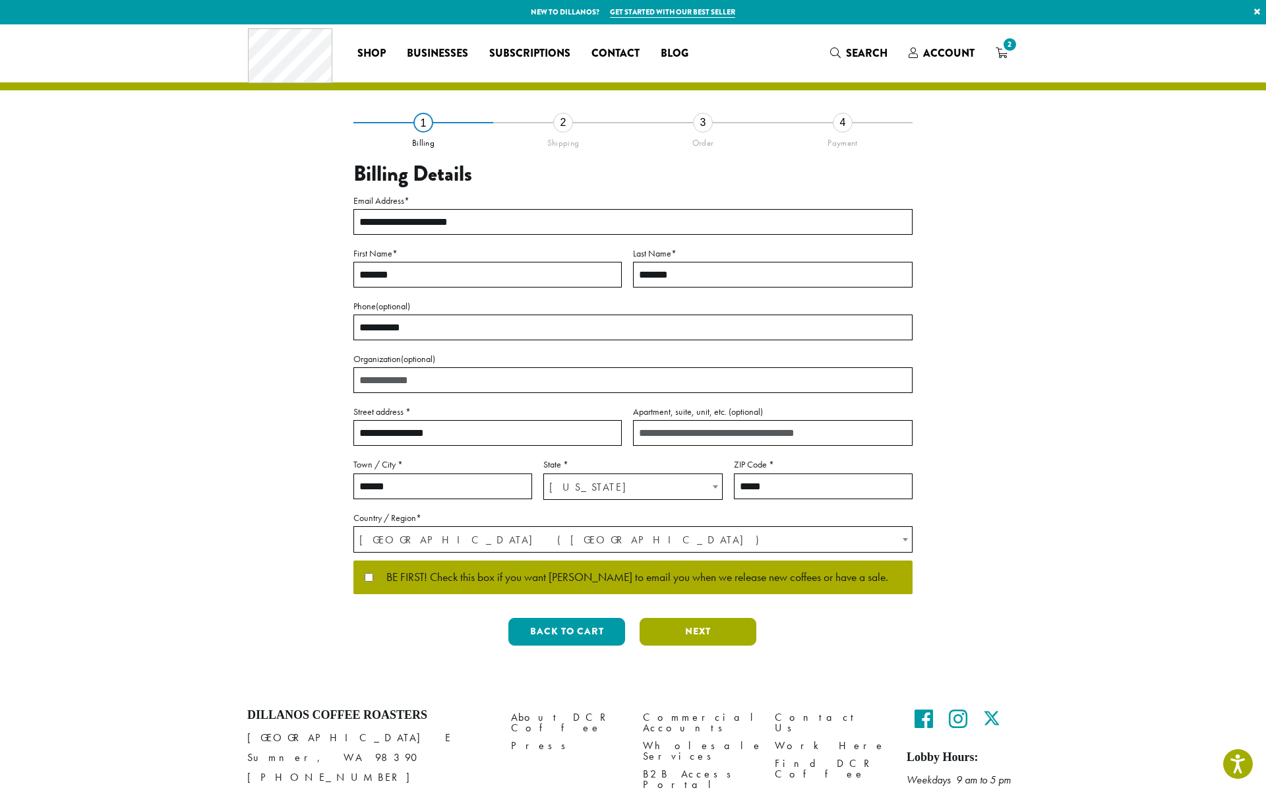
click at [686, 634] on button "Next" at bounding box center [698, 632] width 117 height 28
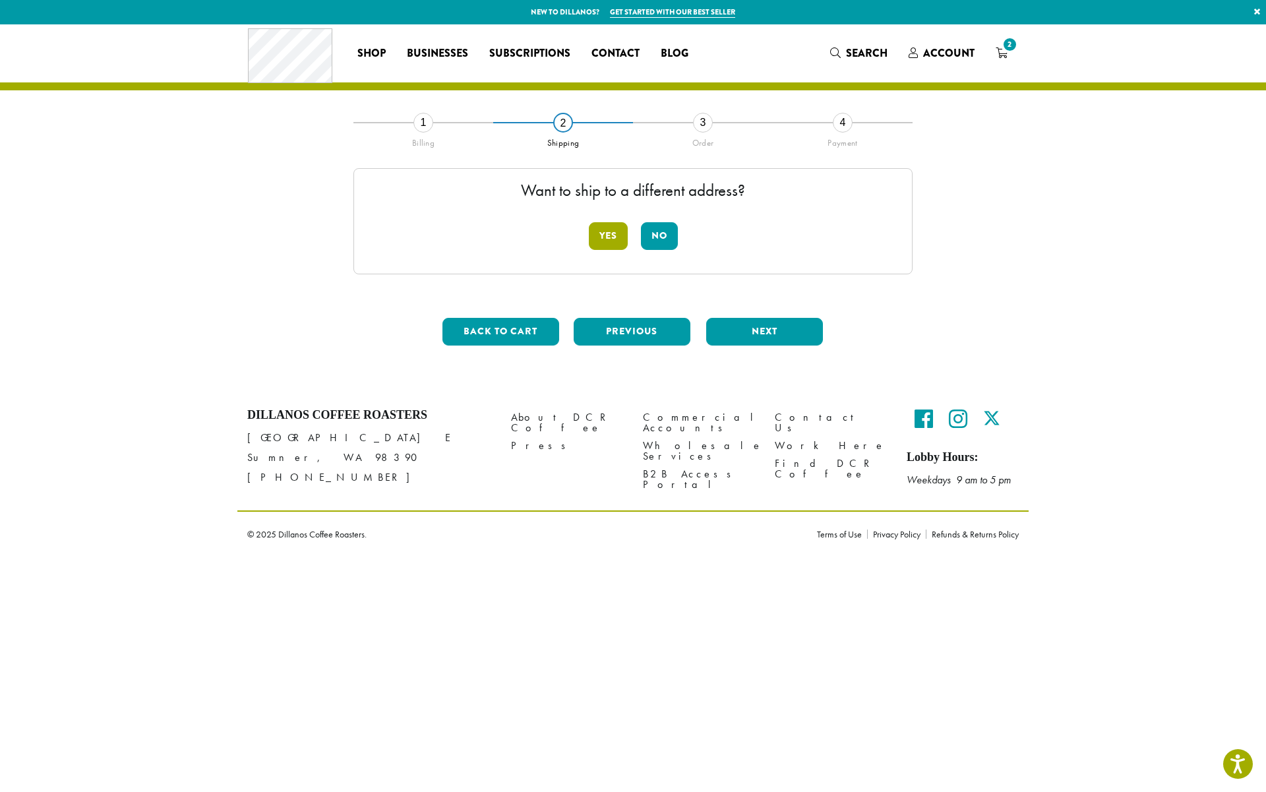
click at [617, 237] on button "Yes" at bounding box center [608, 236] width 39 height 28
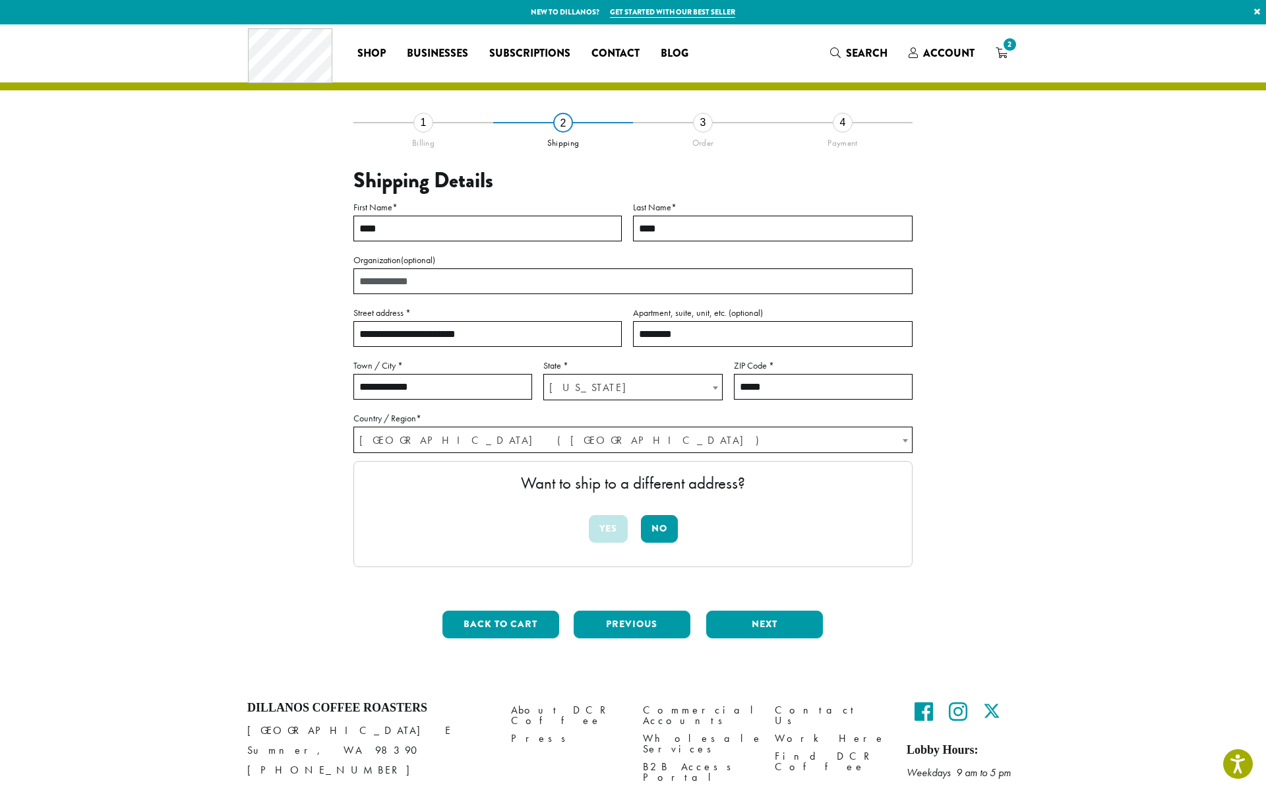
drag, startPoint x: 653, startPoint y: 333, endPoint x: 570, endPoint y: 333, distance: 83.1
click at [573, 333] on div "**********" at bounding box center [632, 325] width 559 height 252
type input "********"
click at [752, 628] on button "Next" at bounding box center [764, 625] width 117 height 28
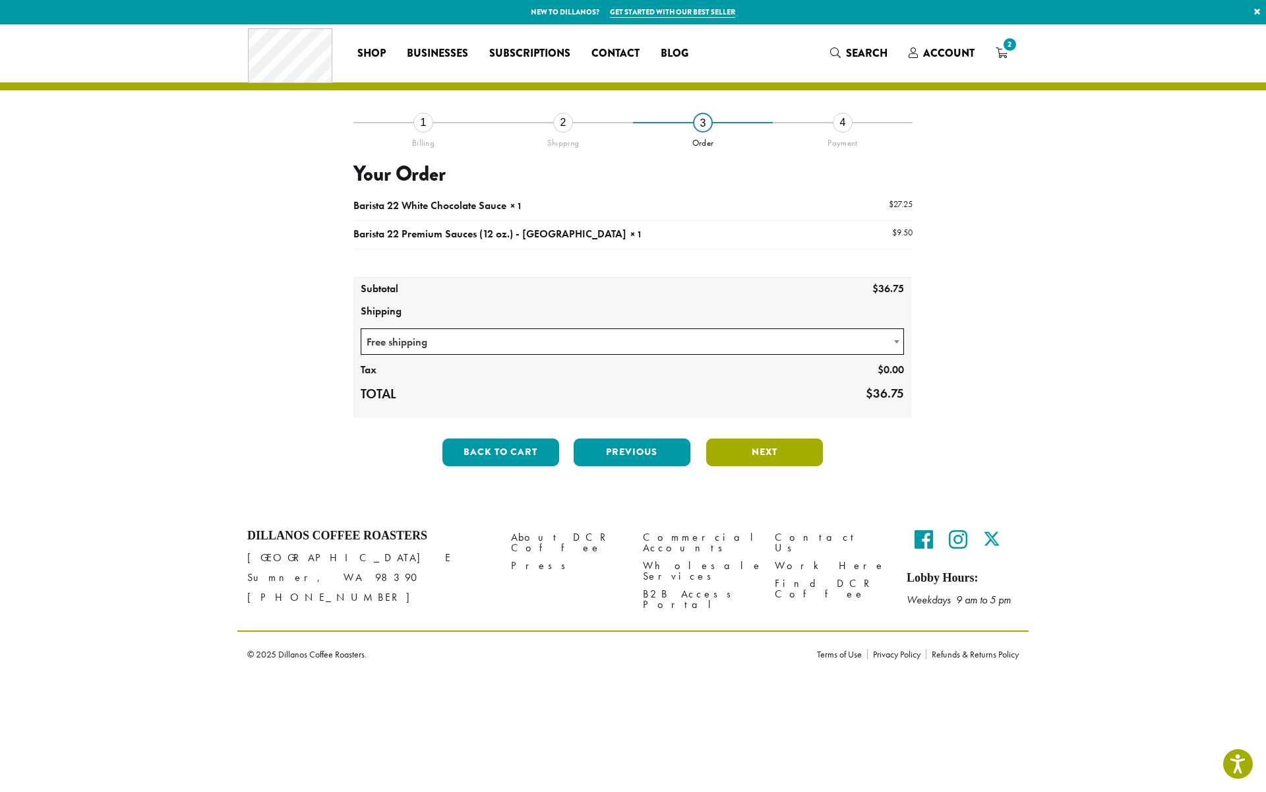
click at [757, 458] on button "Next" at bounding box center [764, 452] width 117 height 28
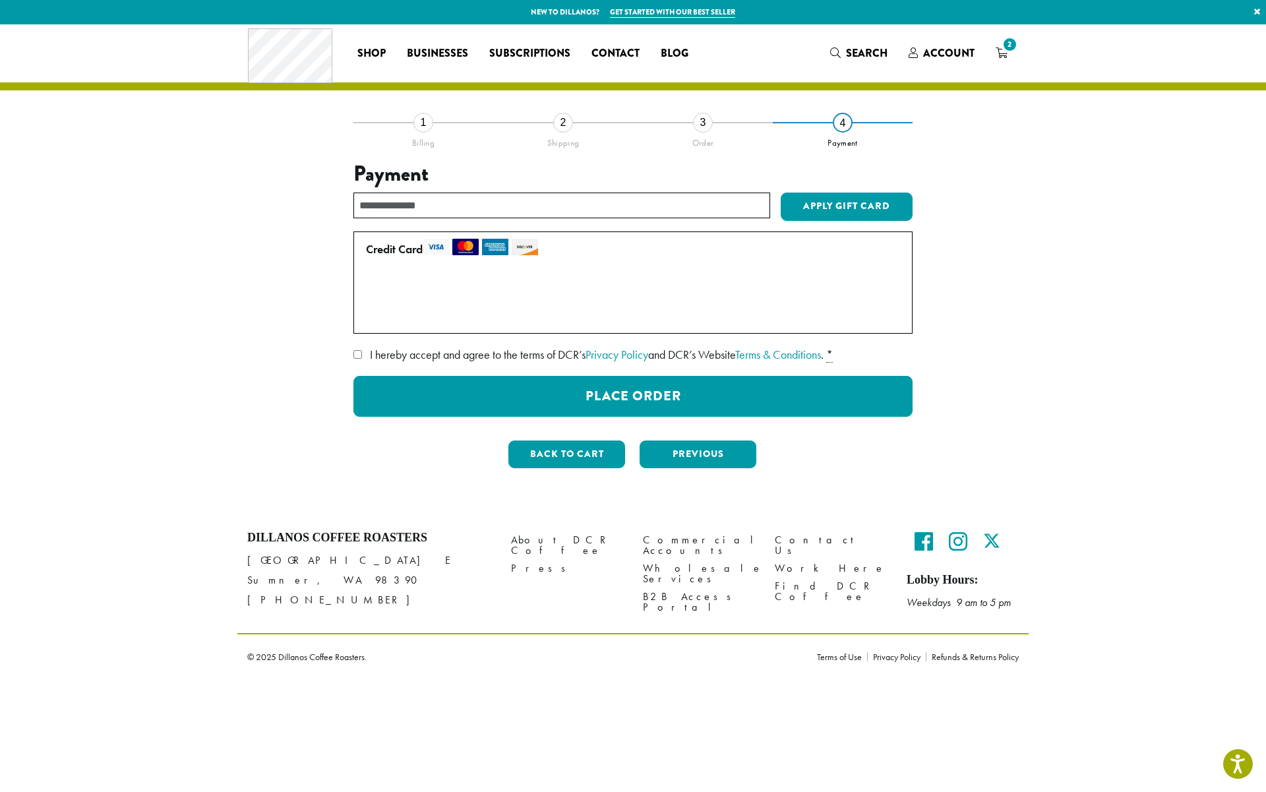
click at [371, 317] on label "Use a new card" at bounding box center [630, 315] width 529 height 21
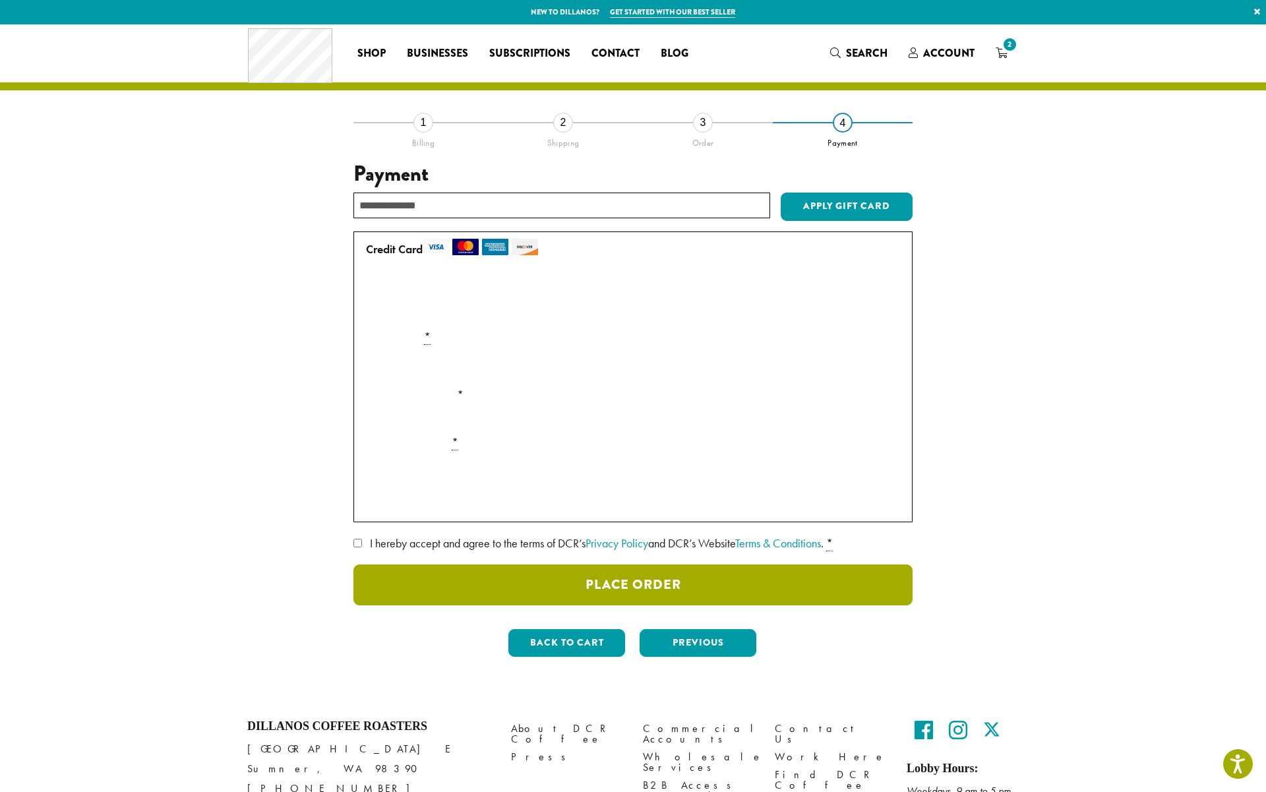
click at [533, 580] on button "Place Order" at bounding box center [632, 584] width 559 height 41
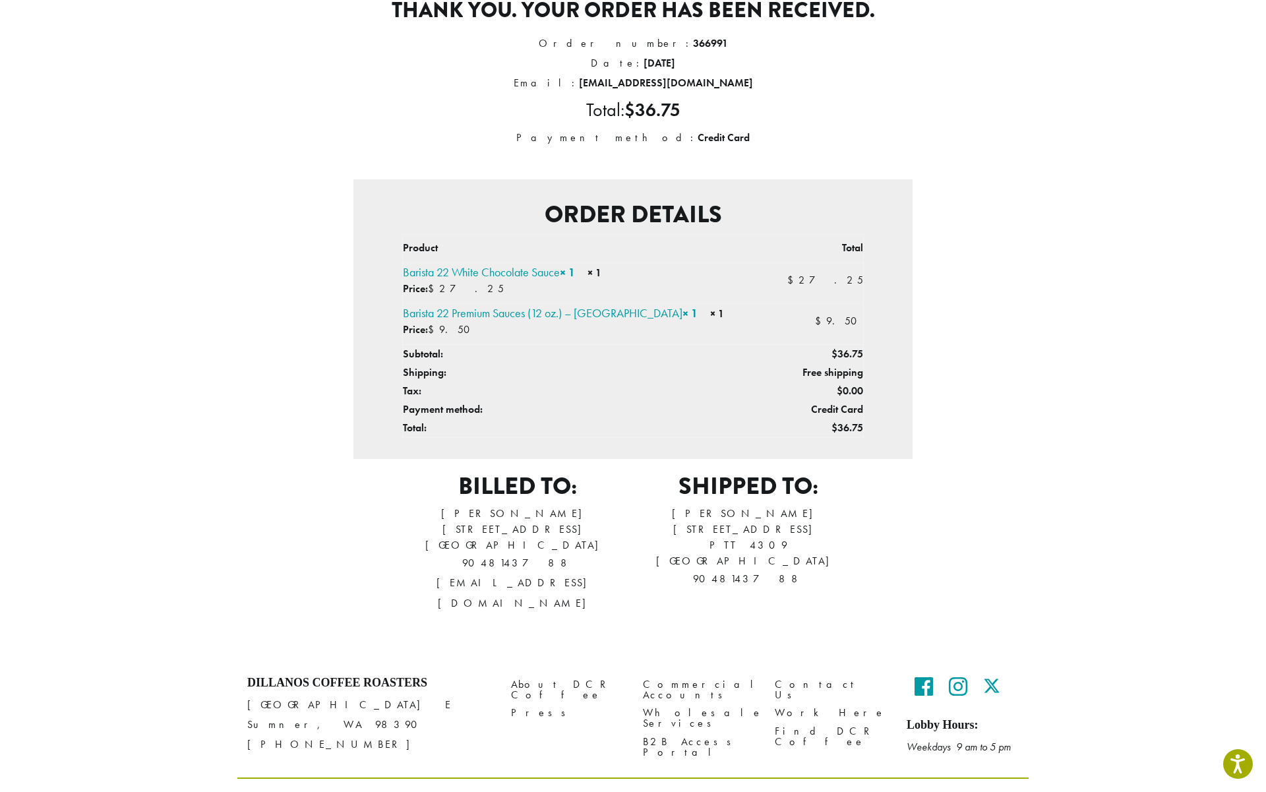
scroll to position [162, 0]
